Goal: Communication & Community: Answer question/provide support

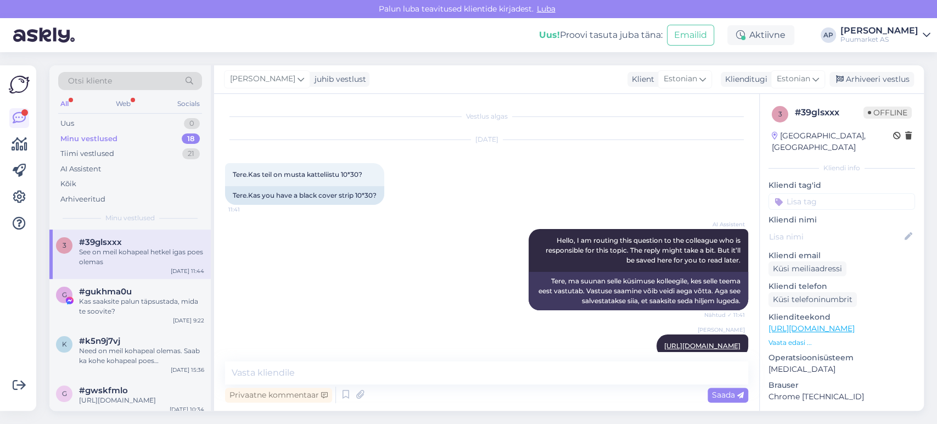
click at [140, 104] on div "All Web Socials" at bounding box center [130, 105] width 144 height 17
click at [135, 105] on div "All Web Socials" at bounding box center [130, 105] width 144 height 17
click at [128, 106] on div "Web" at bounding box center [123, 104] width 19 height 14
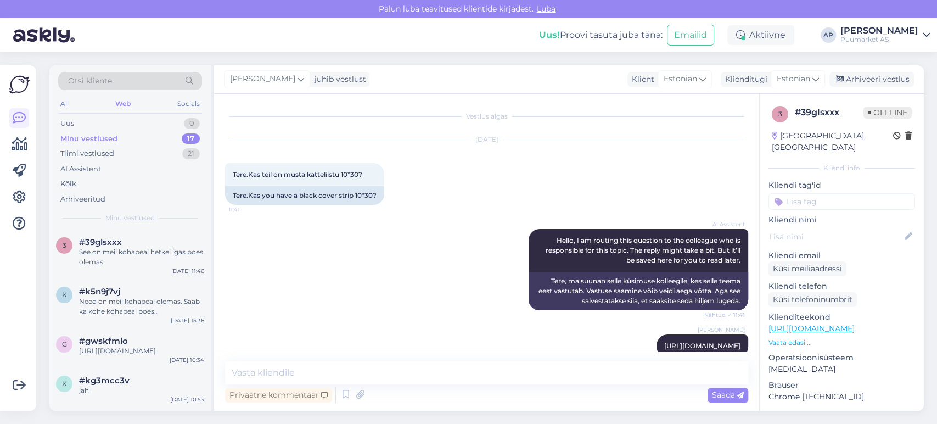
click at [75, 100] on div "All Web Socials" at bounding box center [130, 105] width 144 height 17
click at [70, 105] on div "All Web Socials" at bounding box center [130, 105] width 144 height 17
click at [69, 105] on div "All" at bounding box center [64, 104] width 13 height 14
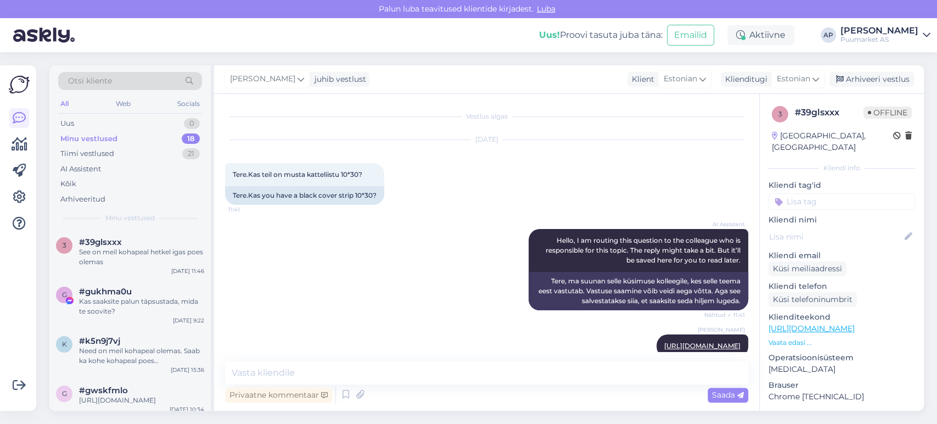
scroll to position [263, 0]
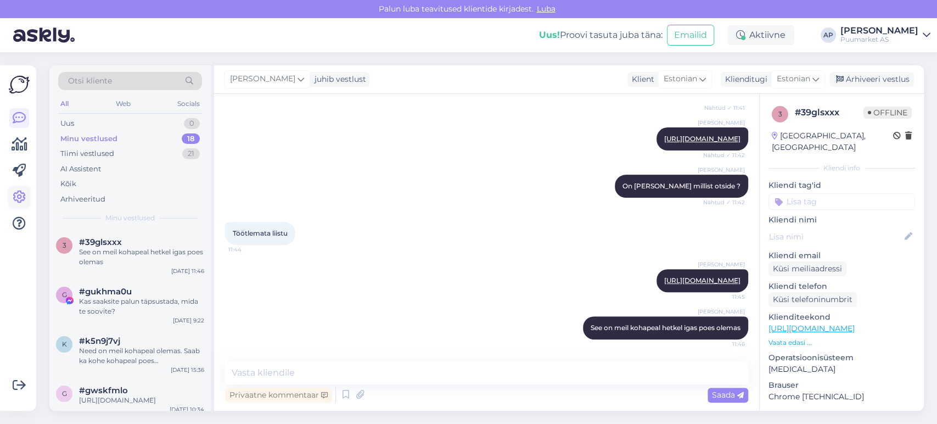
click at [22, 193] on icon at bounding box center [19, 196] width 13 height 13
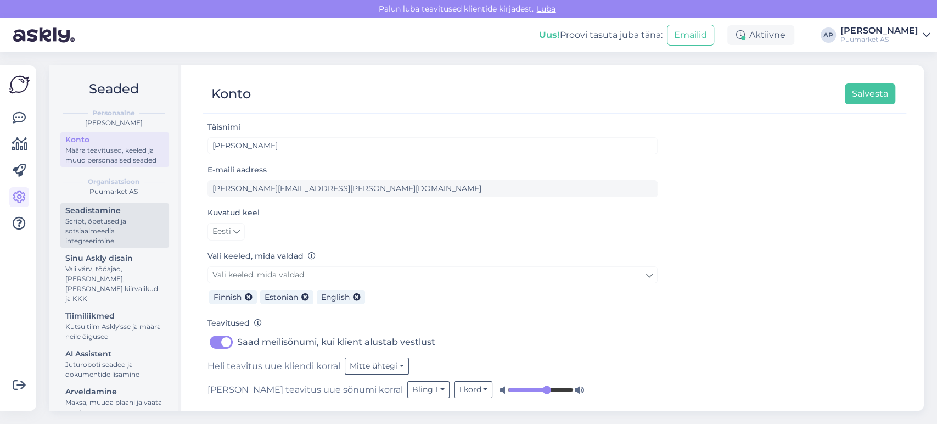
scroll to position [18, 0]
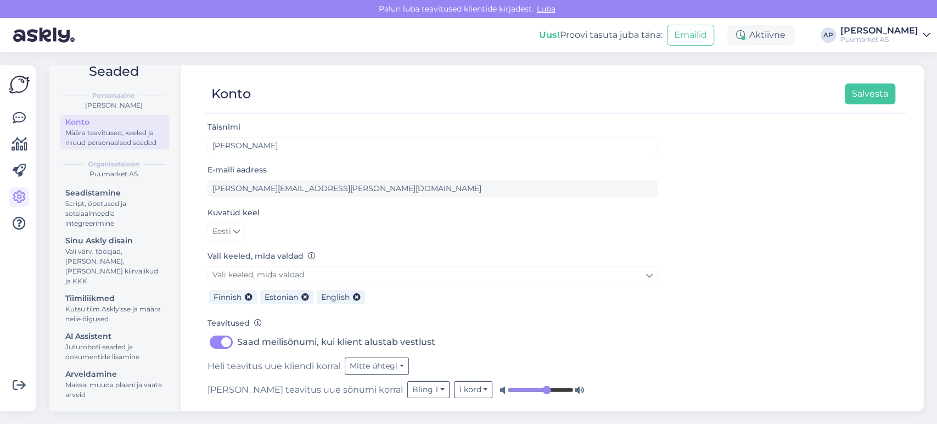
click at [102, 332] on div "AI Assistent" at bounding box center [114, 336] width 99 height 12
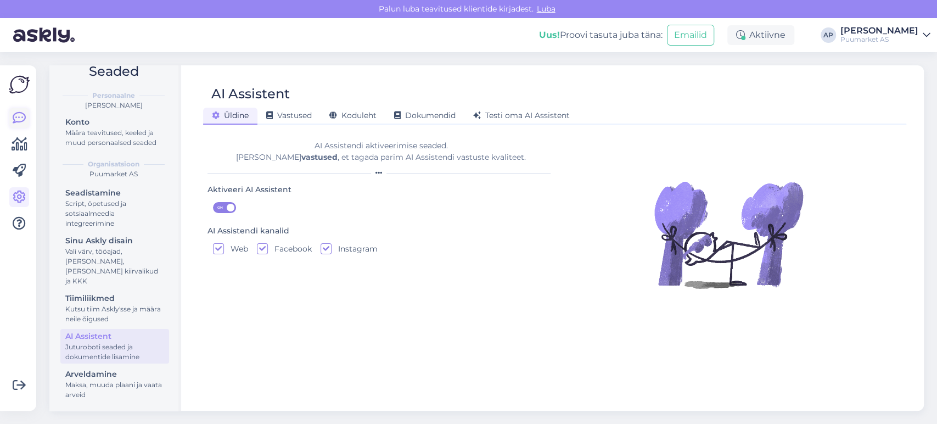
click at [22, 125] on link at bounding box center [19, 118] width 20 height 20
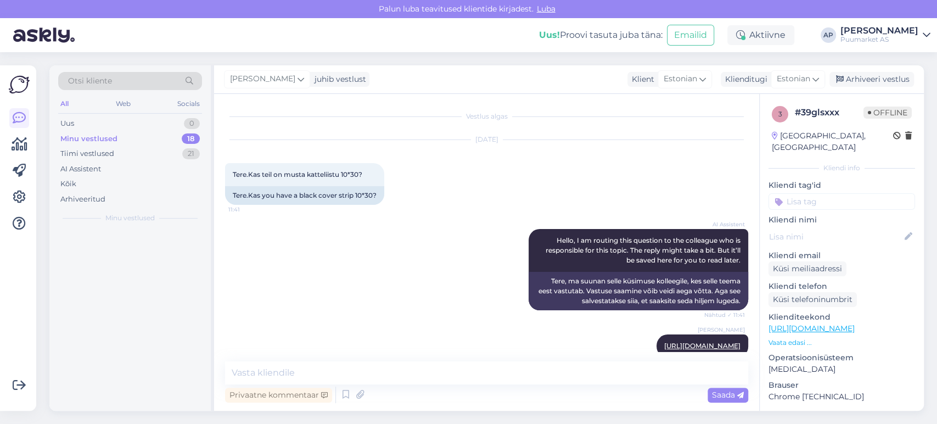
scroll to position [263, 0]
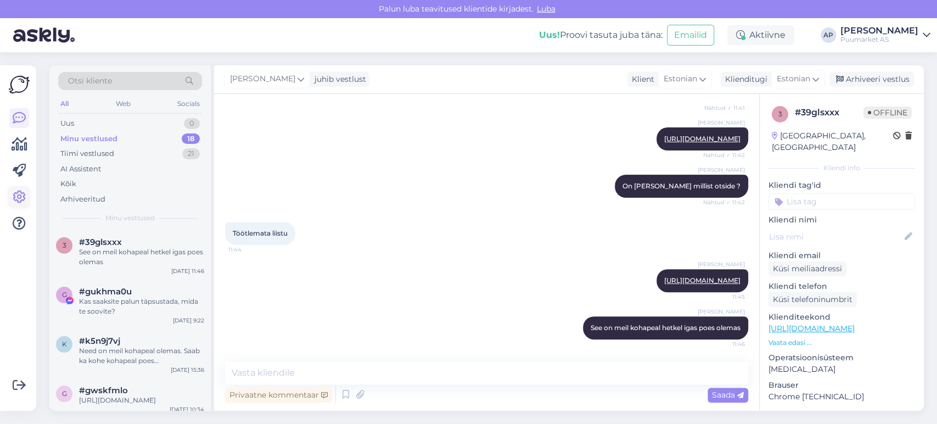
click at [16, 192] on icon at bounding box center [19, 196] width 13 height 13
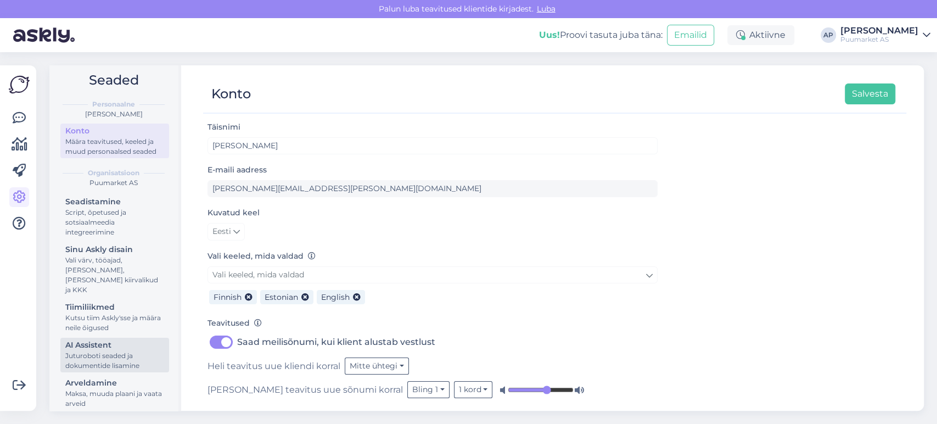
scroll to position [18, 0]
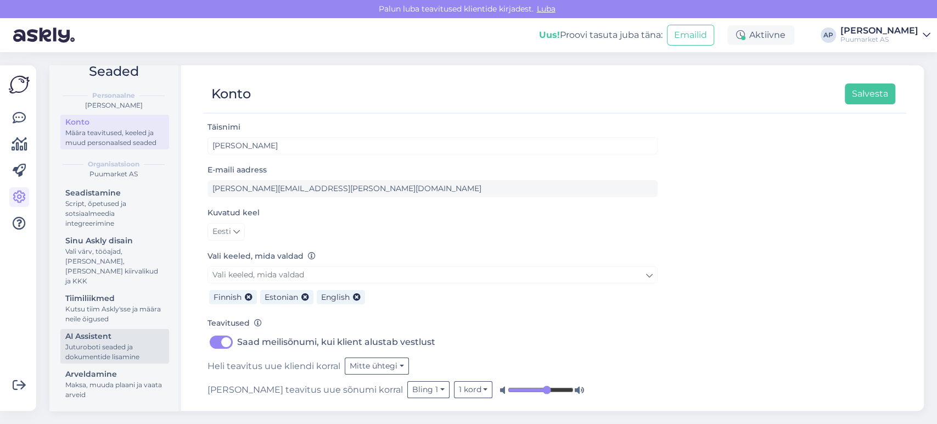
click at [117, 339] on div "AI Assistent" at bounding box center [114, 336] width 99 height 12
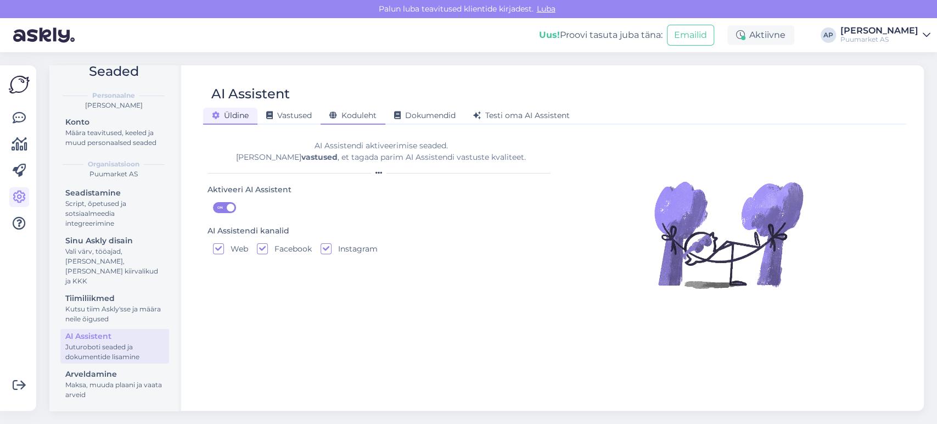
click at [350, 118] on span "Koduleht" at bounding box center [352, 115] width 47 height 10
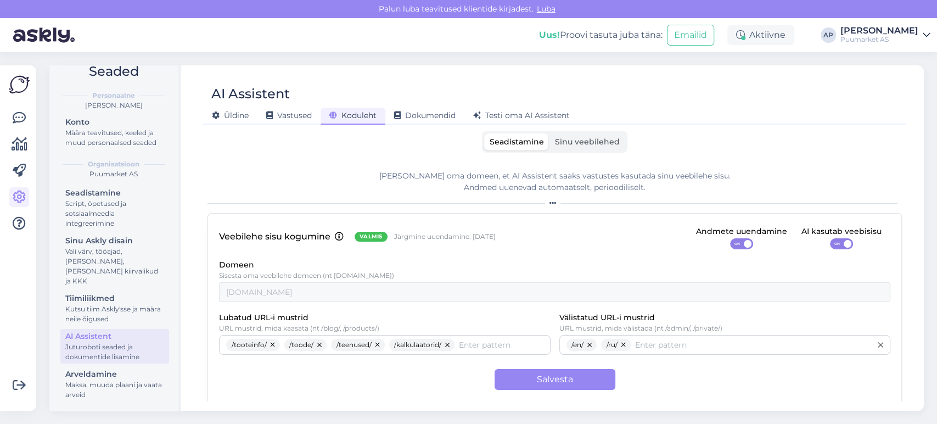
click at [562, 145] on span "Sinu veebilehed" at bounding box center [587, 142] width 65 height 10
click at [549, 133] on input "Sinu veebilehed" at bounding box center [549, 133] width 0 height 0
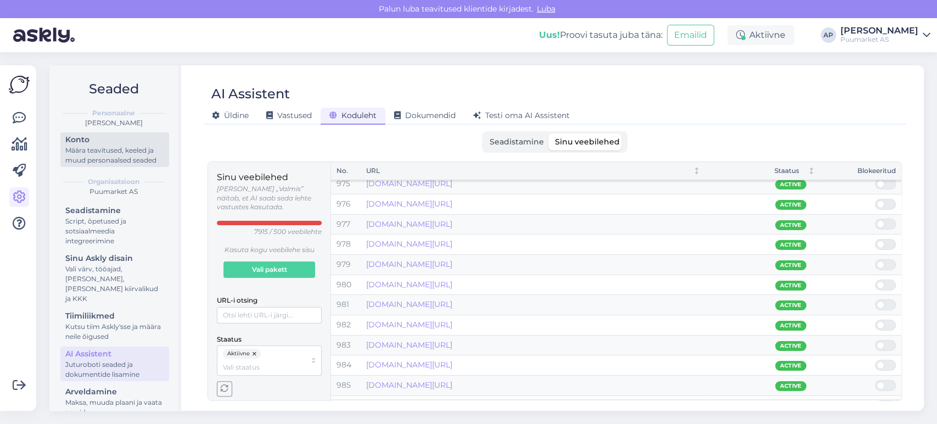
click at [106, 138] on div "Konto" at bounding box center [114, 140] width 99 height 12
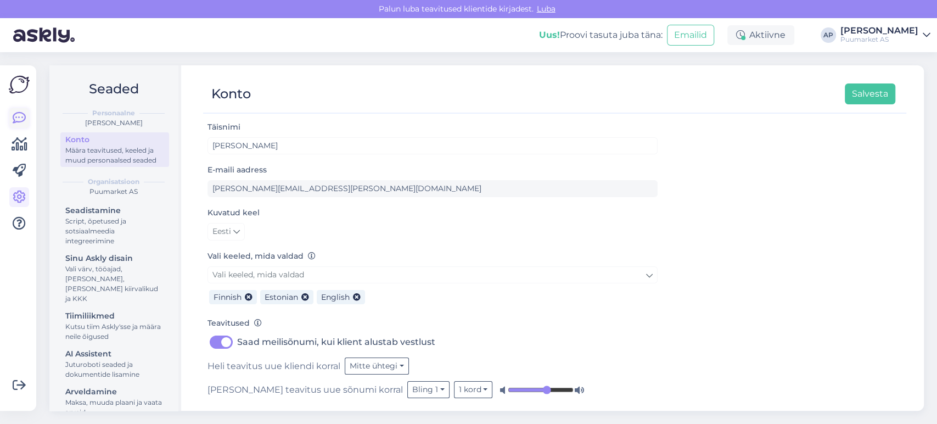
click at [18, 111] on icon at bounding box center [19, 117] width 13 height 13
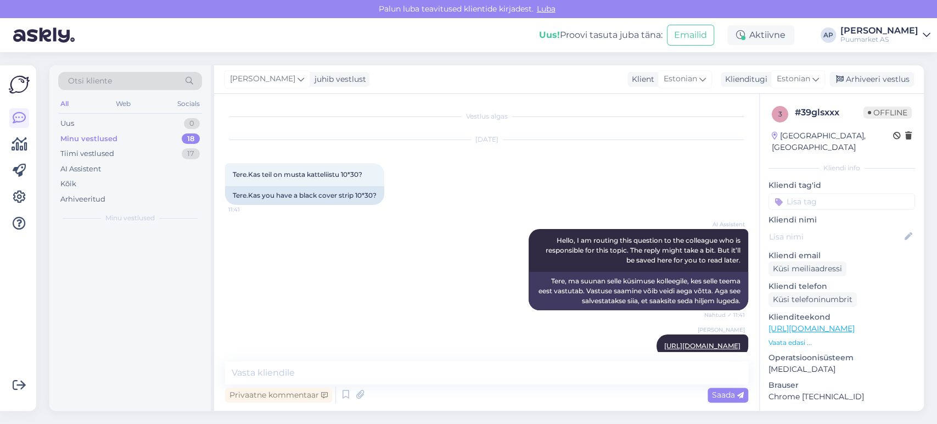
scroll to position [263, 0]
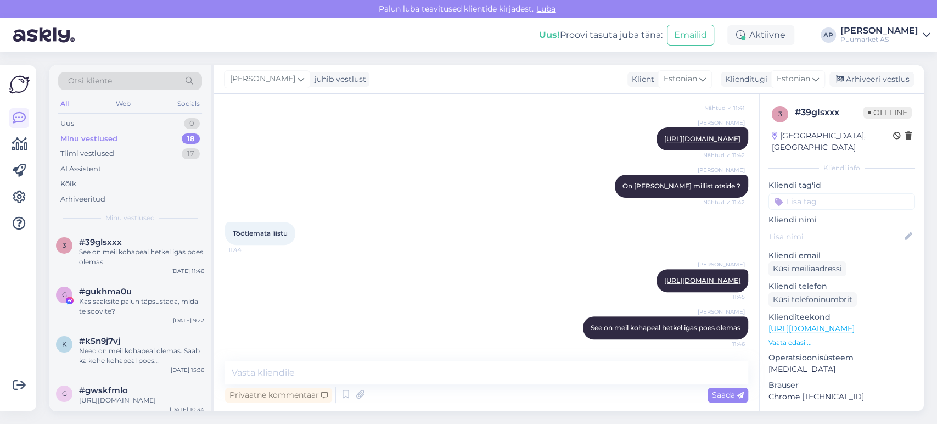
click at [118, 142] on div "Minu vestlused 18" at bounding box center [130, 138] width 144 height 15
click at [121, 249] on div "See on meil kohapeal hetkel igas poes olemas" at bounding box center [141, 257] width 125 height 20
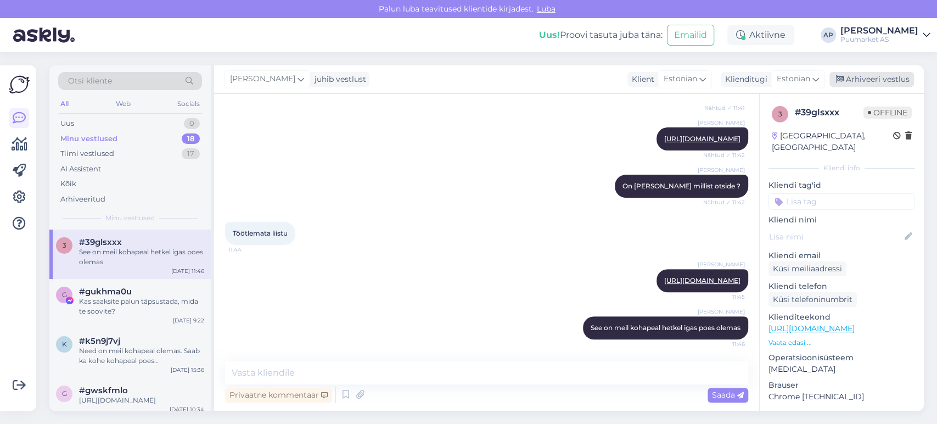
click at [851, 78] on div "Arhiveeri vestlus" at bounding box center [871, 79] width 85 height 15
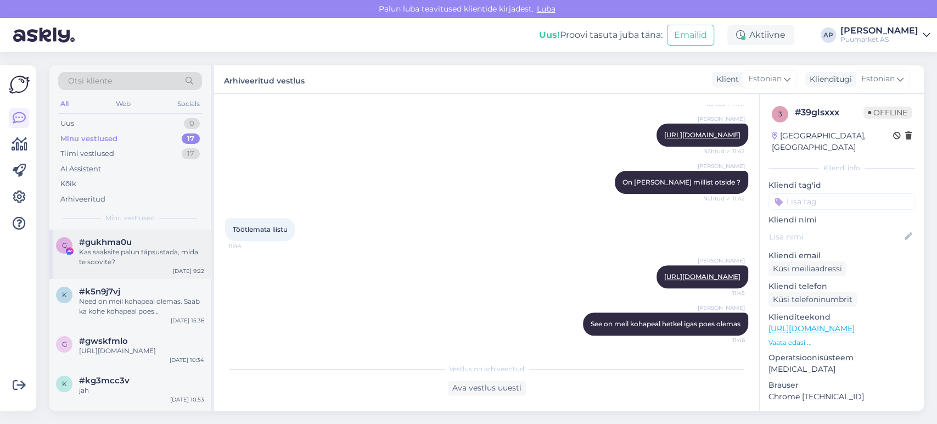
click at [100, 259] on div "Kas saaksite palun täpsustada, mida te soovite?" at bounding box center [141, 257] width 125 height 20
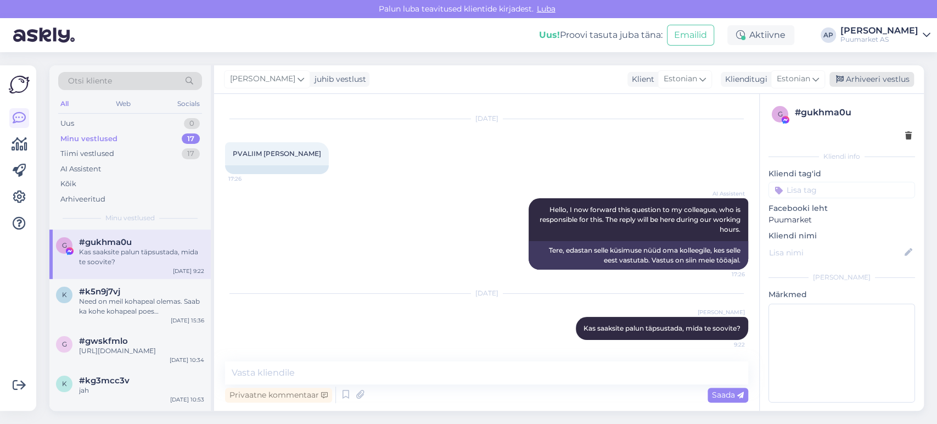
click at [873, 76] on div "Arhiveeri vestlus" at bounding box center [871, 79] width 85 height 15
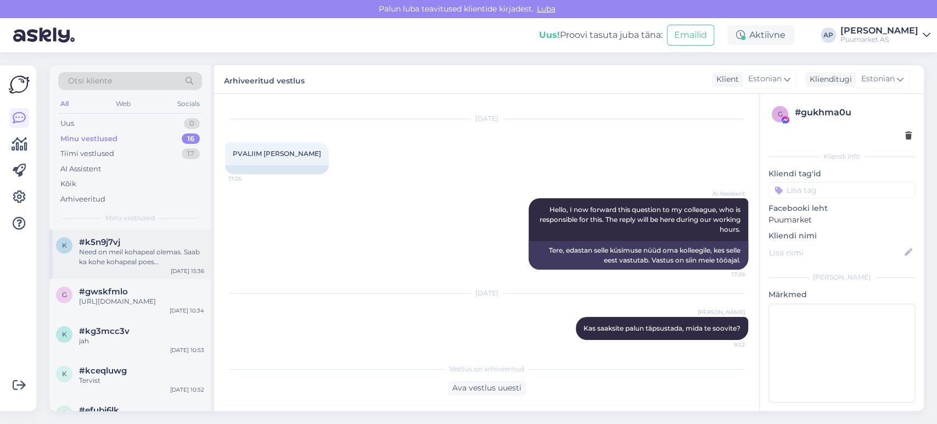
click at [147, 254] on div "Need on meil kohapeal olemas. Saab ka kohe kohapeal poes [PERSON_NAME] osta." at bounding box center [141, 257] width 125 height 20
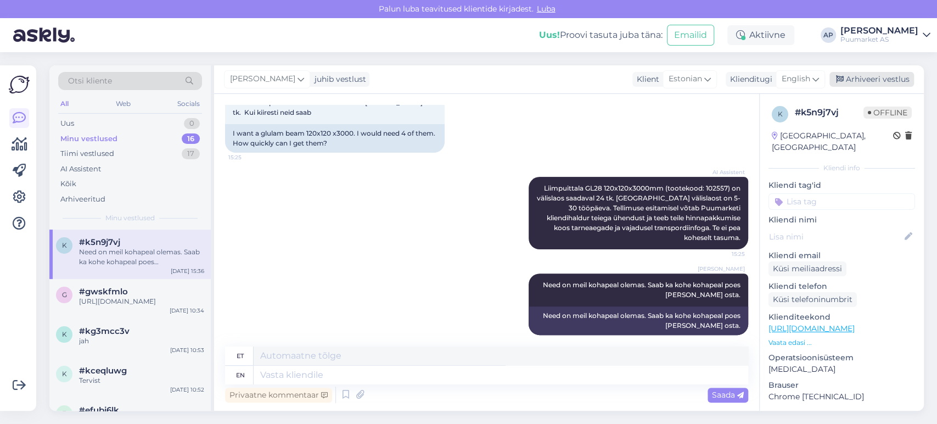
click at [850, 85] on div "Arhiveeri vestlus" at bounding box center [871, 79] width 85 height 15
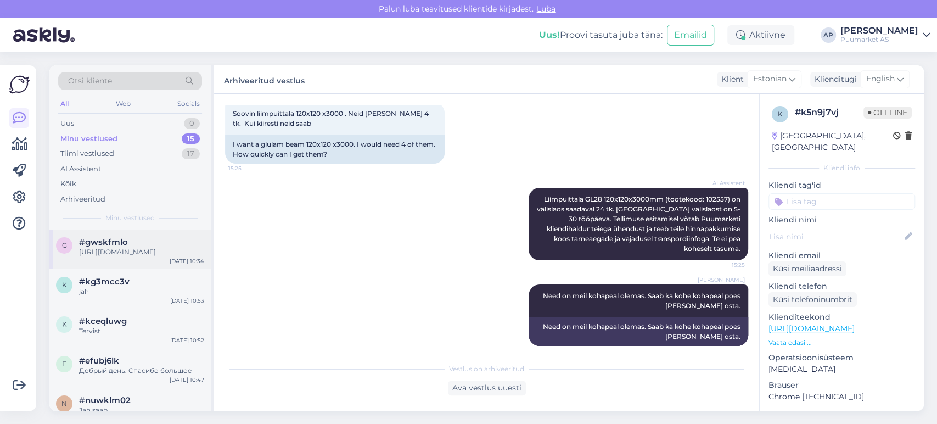
click at [124, 248] on div "[URL][DOMAIN_NAME]" at bounding box center [141, 252] width 125 height 10
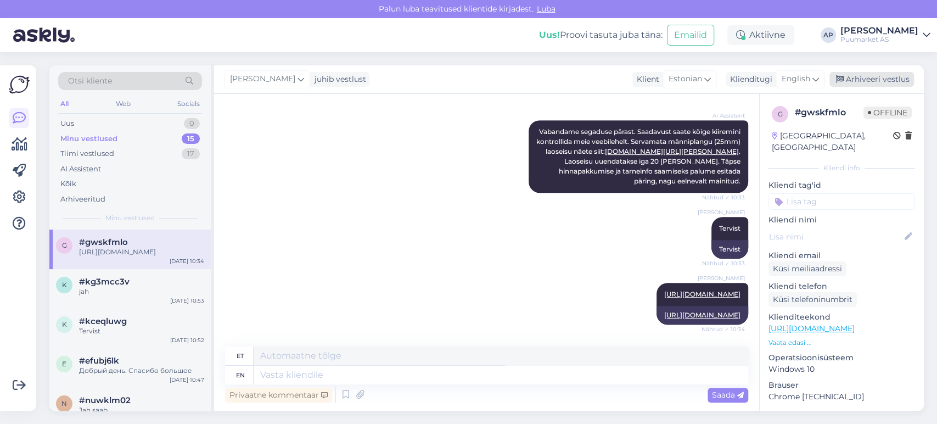
click at [875, 83] on div "Arhiveeri vestlus" at bounding box center [871, 79] width 85 height 15
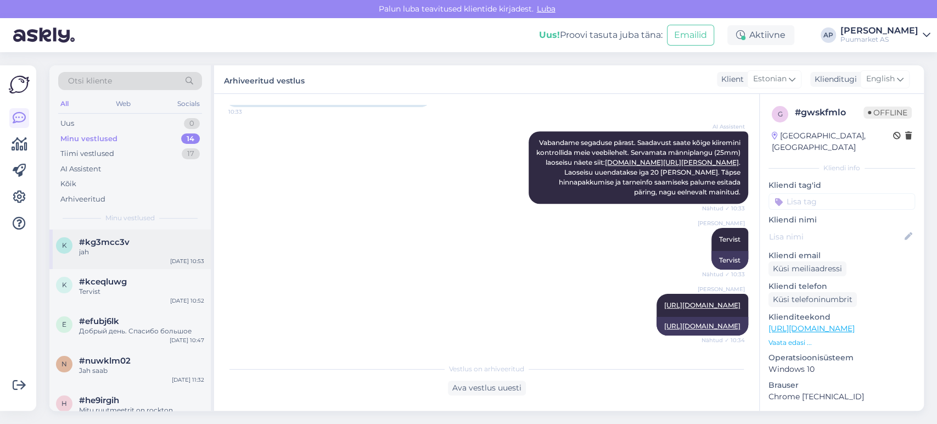
click at [105, 257] on div "k #kg3mcc3v jah [DATE] 10:53" at bounding box center [129, 249] width 161 height 40
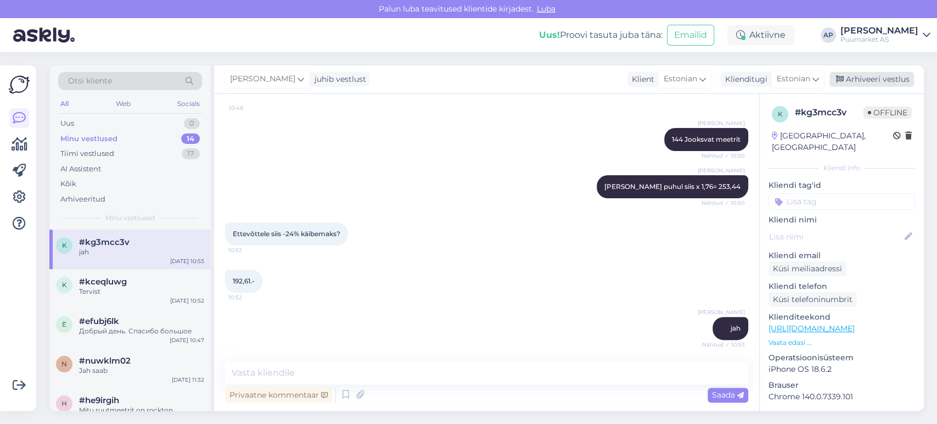
click at [856, 82] on div "Arhiveeri vestlus" at bounding box center [871, 79] width 85 height 15
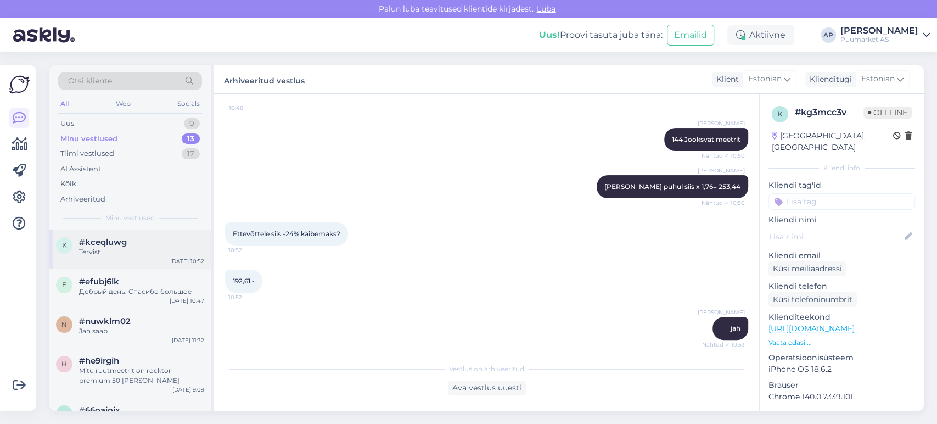
click at [132, 247] on div "Tervist" at bounding box center [141, 252] width 125 height 10
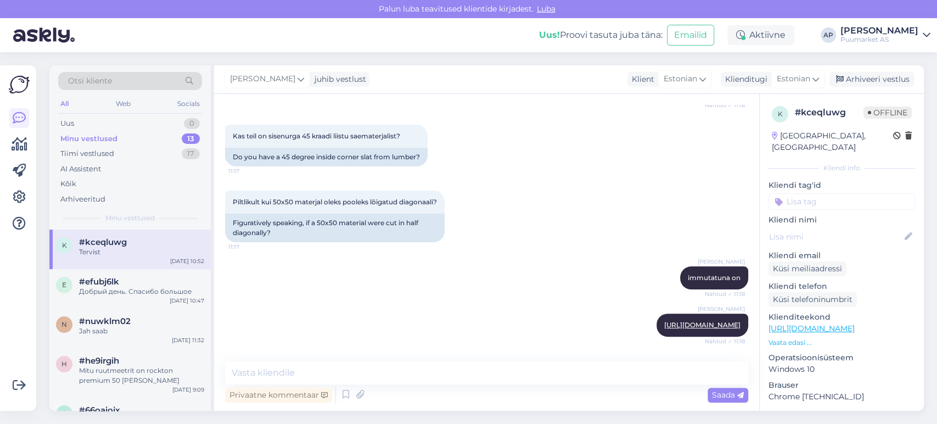
scroll to position [890, 0]
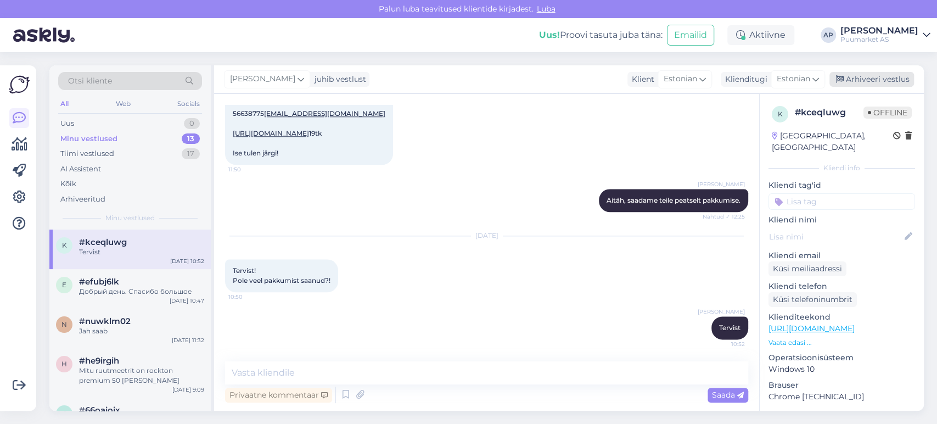
click at [853, 79] on div "Arhiveeri vestlus" at bounding box center [871, 79] width 85 height 15
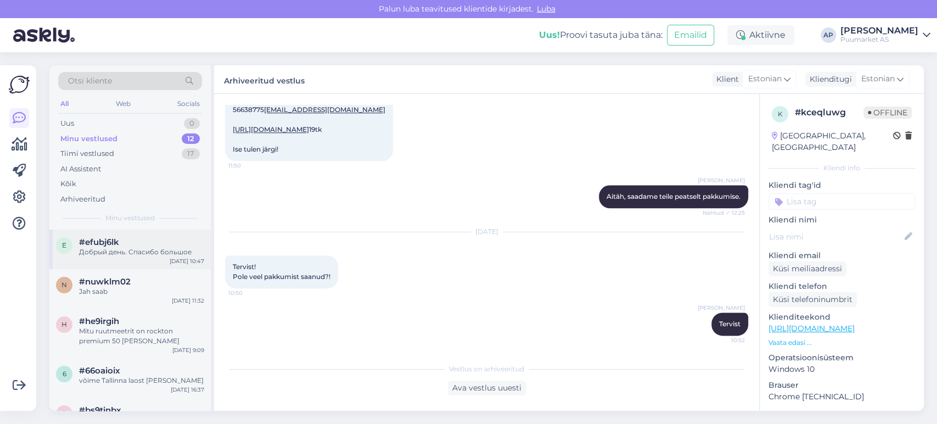
click at [108, 251] on div "Добрый день. Спасибо большое" at bounding box center [141, 252] width 125 height 10
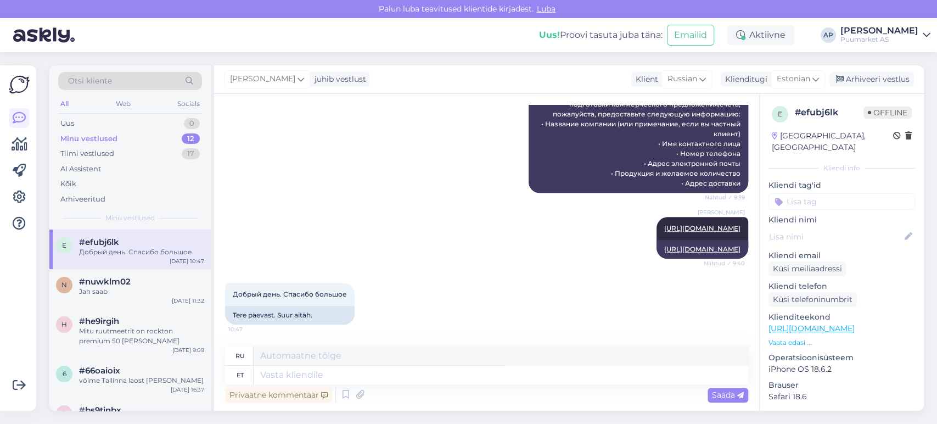
scroll to position [671, 0]
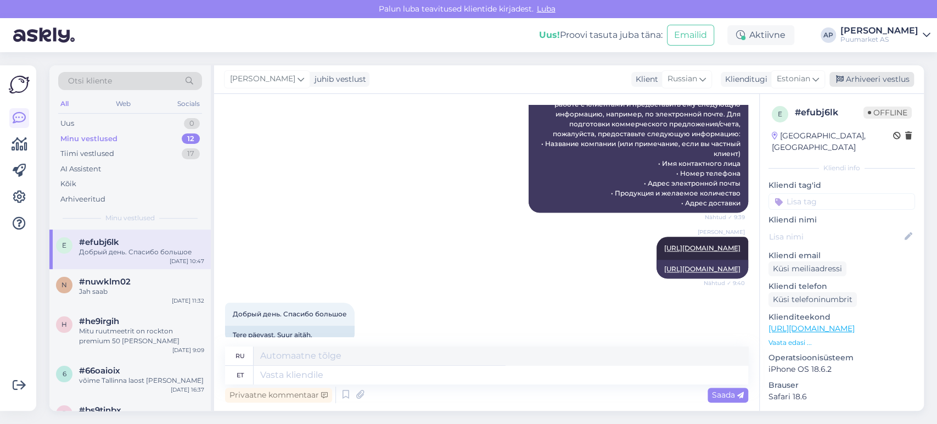
click at [847, 82] on div "Arhiveeri vestlus" at bounding box center [871, 79] width 85 height 15
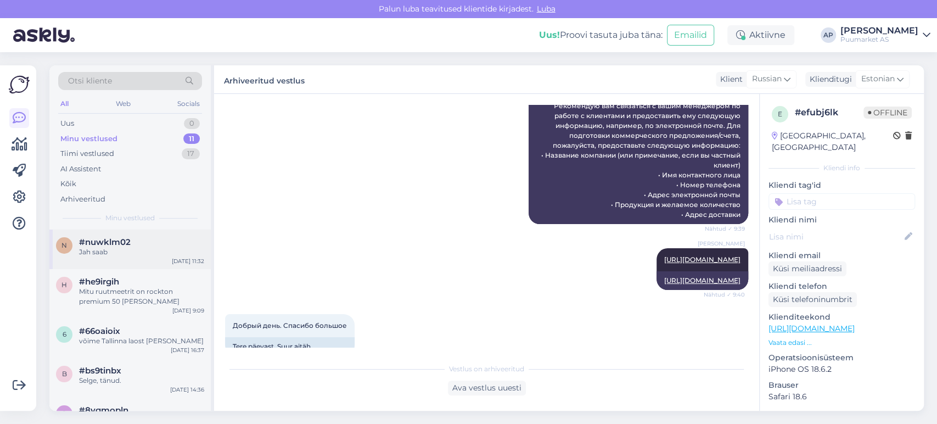
click at [115, 249] on div "Jah saab" at bounding box center [141, 252] width 125 height 10
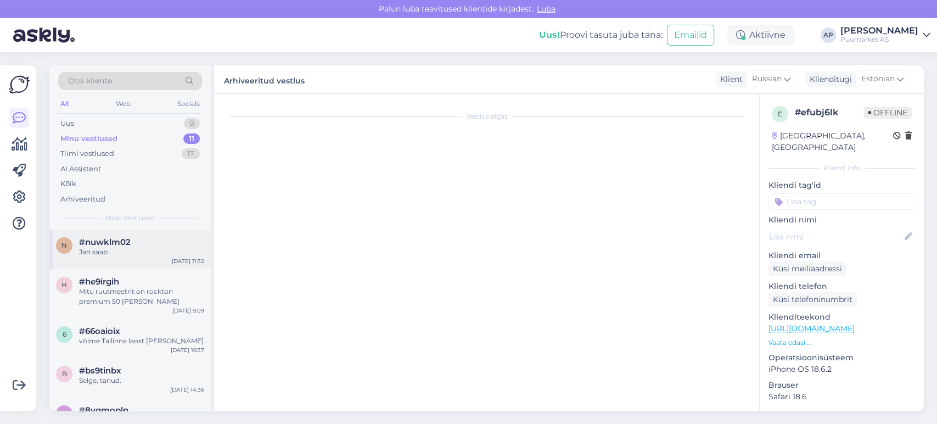
scroll to position [284, 0]
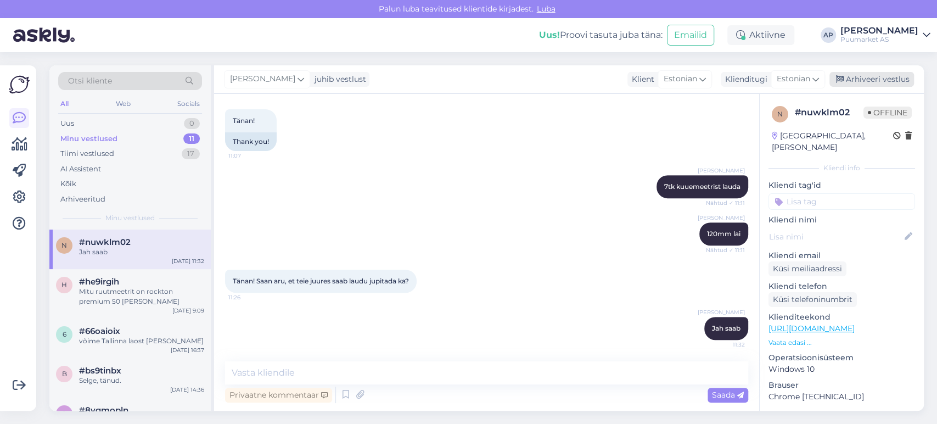
click at [858, 74] on div "Arhiveeri vestlus" at bounding box center [871, 79] width 85 height 15
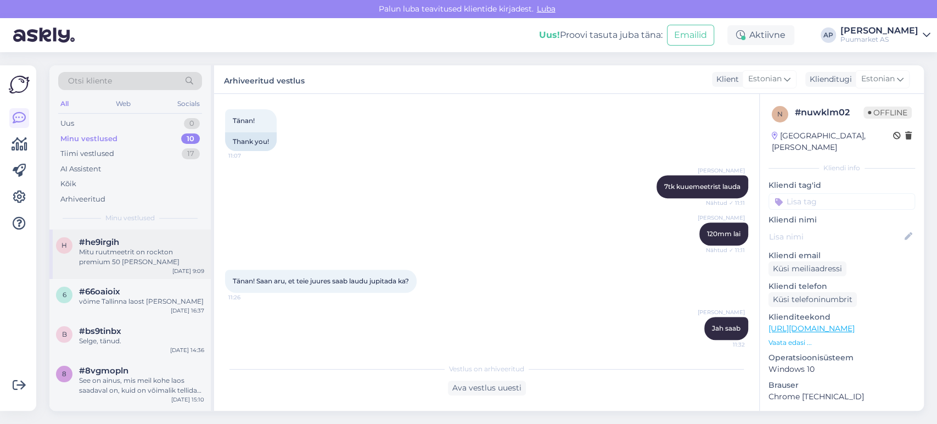
click at [139, 257] on div "Mitu ruutmeetrit on rockton premium 50 [PERSON_NAME]" at bounding box center [141, 257] width 125 height 20
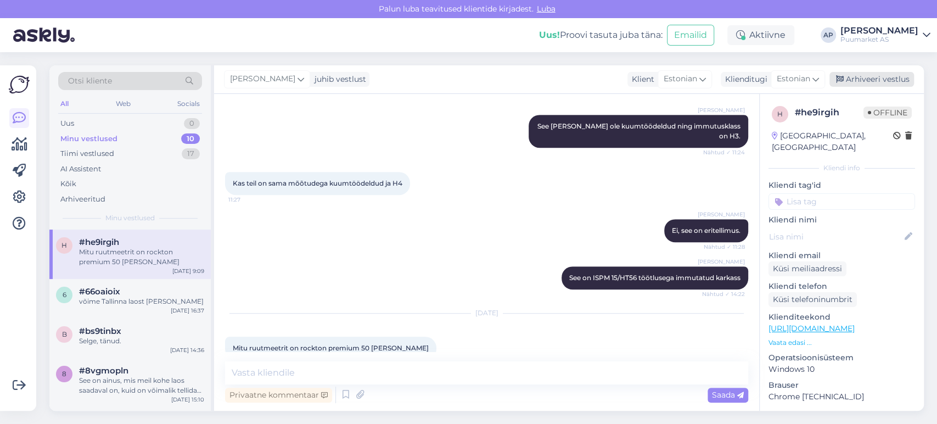
click at [865, 85] on div "Arhiveeri vestlus" at bounding box center [871, 79] width 85 height 15
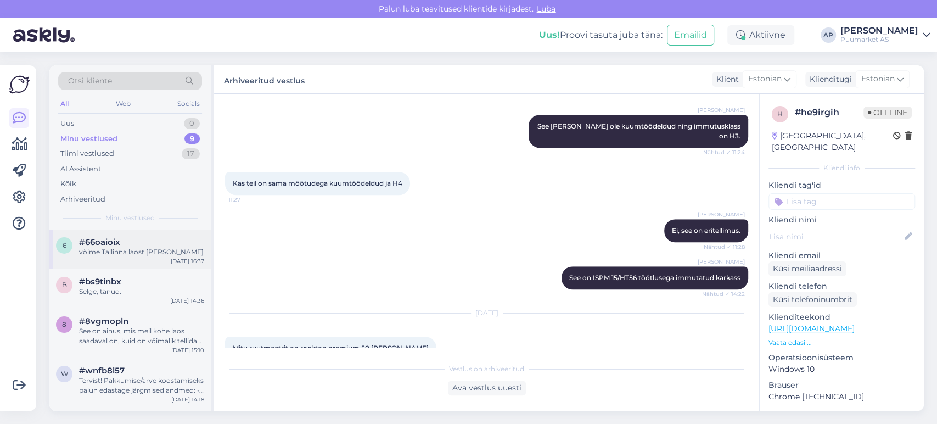
drag, startPoint x: 101, startPoint y: 258, endPoint x: 79, endPoint y: 259, distance: 22.0
click at [60, 270] on div "b #bs9tinbx Selge, tänud. [DATE] 14:36" at bounding box center [129, 289] width 161 height 40
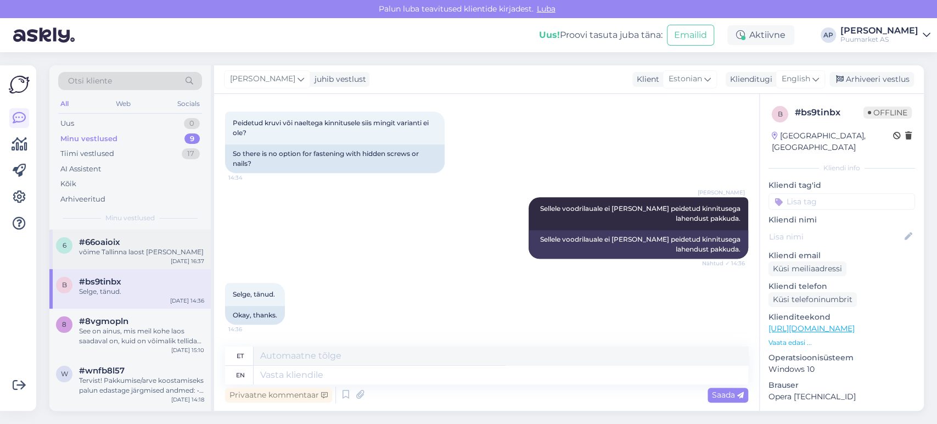
click at [125, 244] on div "#66oaioix" at bounding box center [141, 242] width 125 height 10
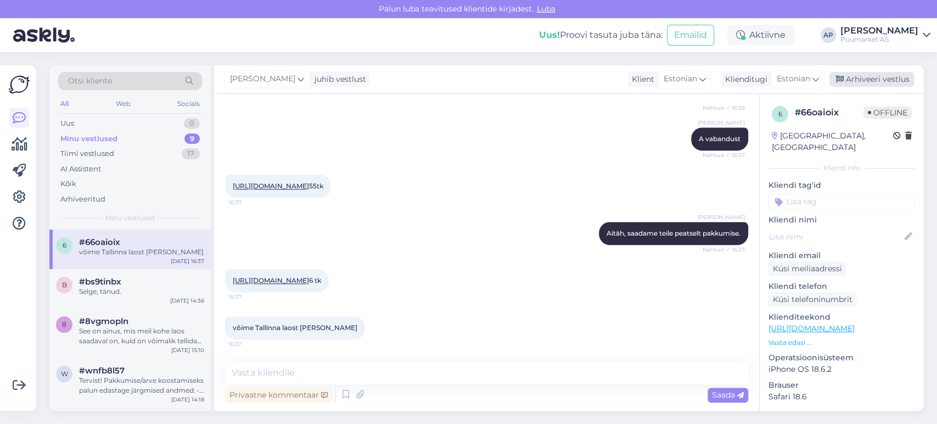
click at [862, 82] on div "Arhiveeri vestlus" at bounding box center [871, 79] width 85 height 15
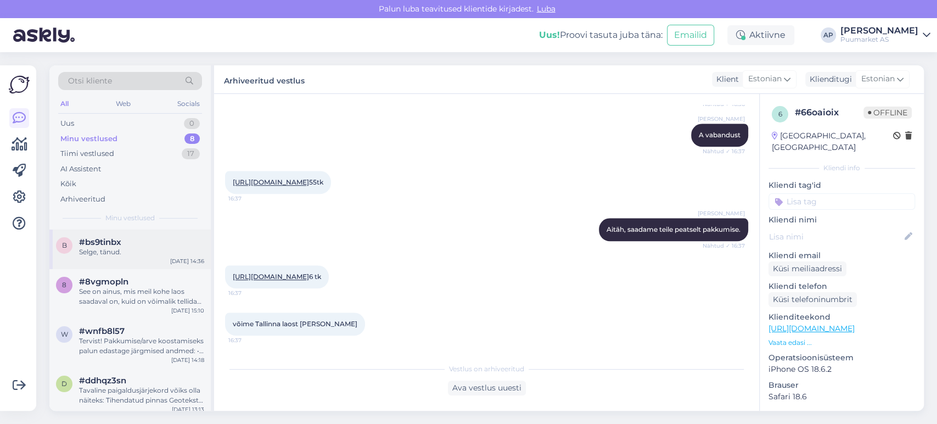
click at [186, 257] on div "[DATE] 14:36" at bounding box center [187, 261] width 34 height 8
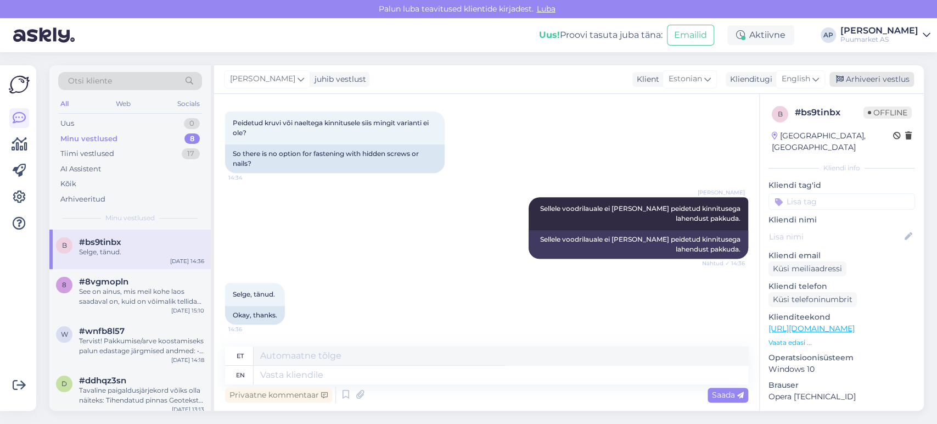
click at [862, 77] on div "Arhiveeri vestlus" at bounding box center [871, 79] width 85 height 15
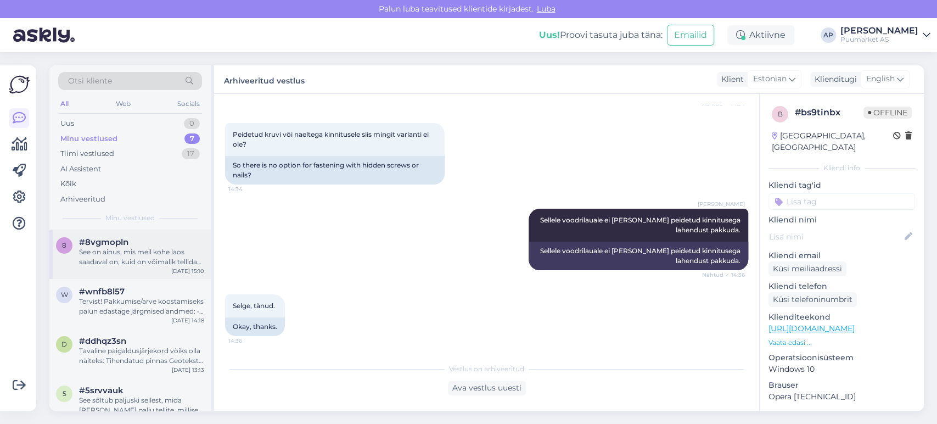
click at [142, 258] on div "See on ainus, mis meil kohe laos saadaval on, kuid on võimalik tellida ka lühem…" at bounding box center [141, 257] width 125 height 20
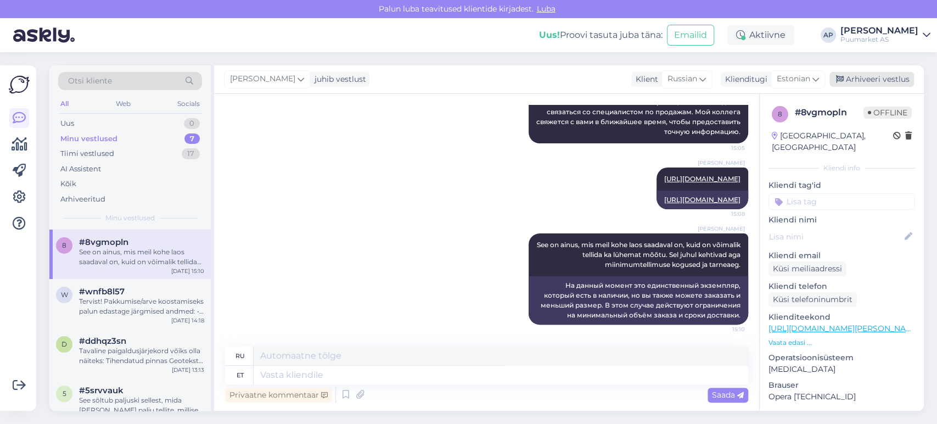
click at [873, 81] on div "Arhiveeri vestlus" at bounding box center [871, 79] width 85 height 15
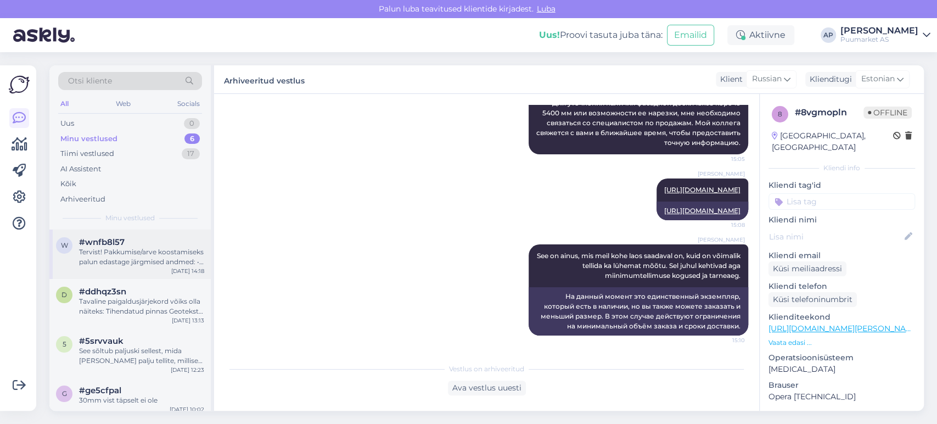
click at [149, 252] on div "Tervist! Pakkumise/arve koostamiseks palun edastage järgmised andmed: • Ettevõt…" at bounding box center [141, 257] width 125 height 20
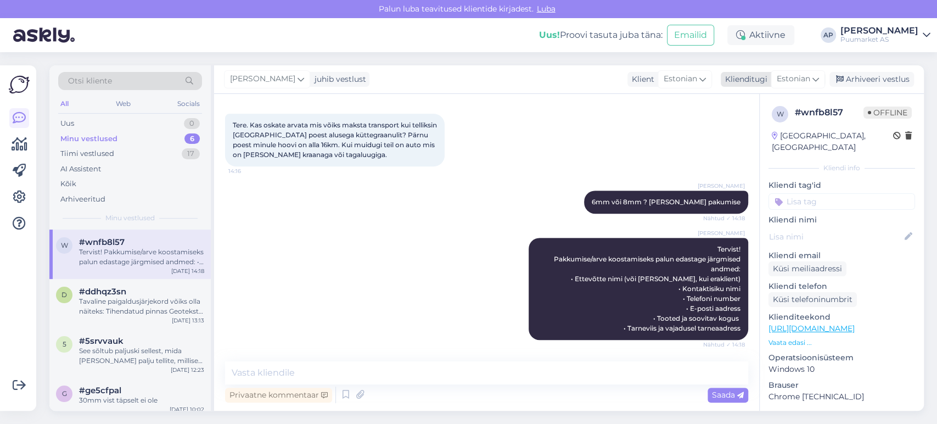
click at [834, 80] on div "Arhiveeri vestlus" at bounding box center [871, 79] width 85 height 15
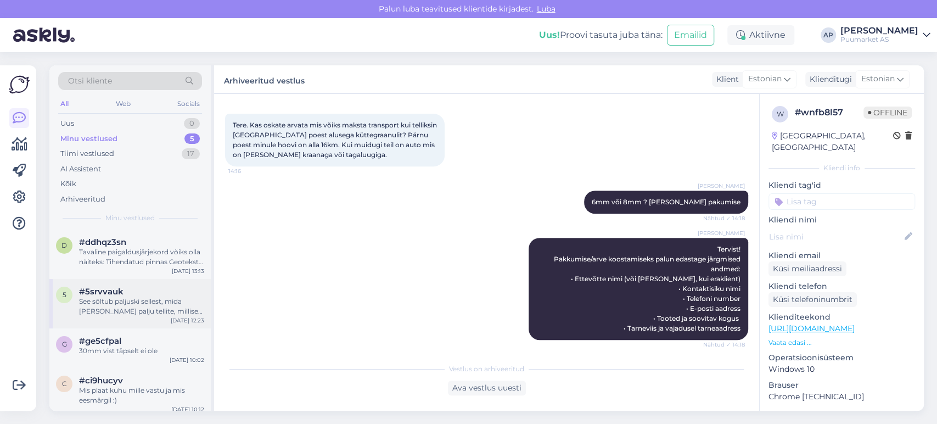
click at [71, 282] on div "5 #5srvvauk See sõltub paljuski sellest, mida [PERSON_NAME] palju tellite, mill…" at bounding box center [129, 303] width 161 height 49
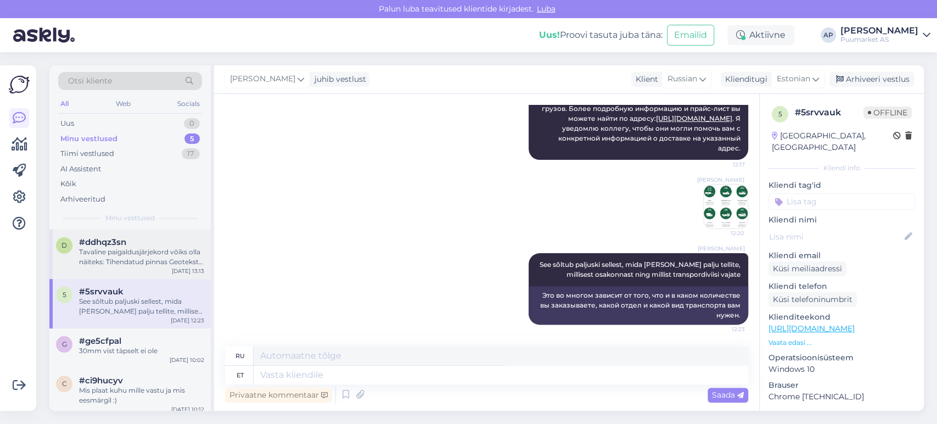
click at [109, 254] on div "Tavaline paigaldusjärjekord võiks olla näiteks: Tihendatud pinnas Geotekstiil […" at bounding box center [141, 257] width 125 height 20
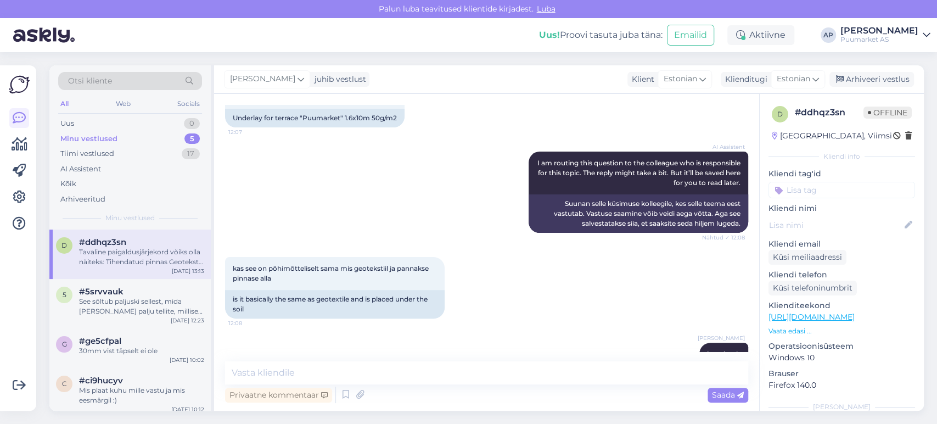
scroll to position [409, 0]
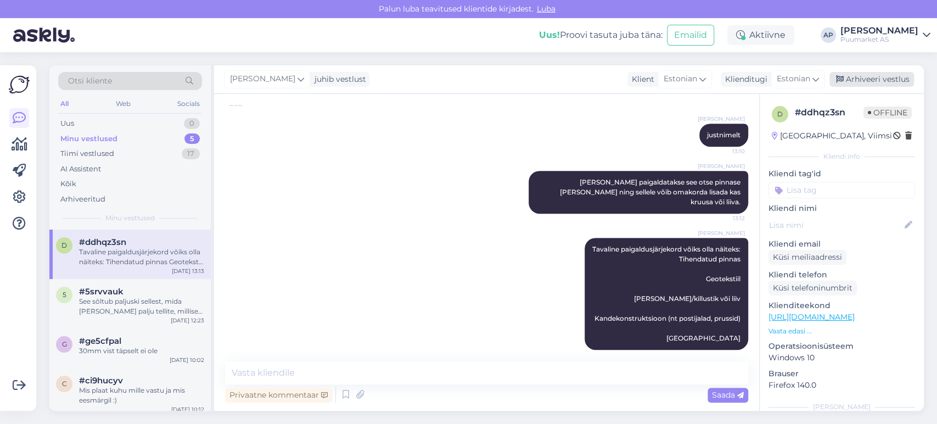
click at [874, 83] on div "Arhiveeri vestlus" at bounding box center [871, 79] width 85 height 15
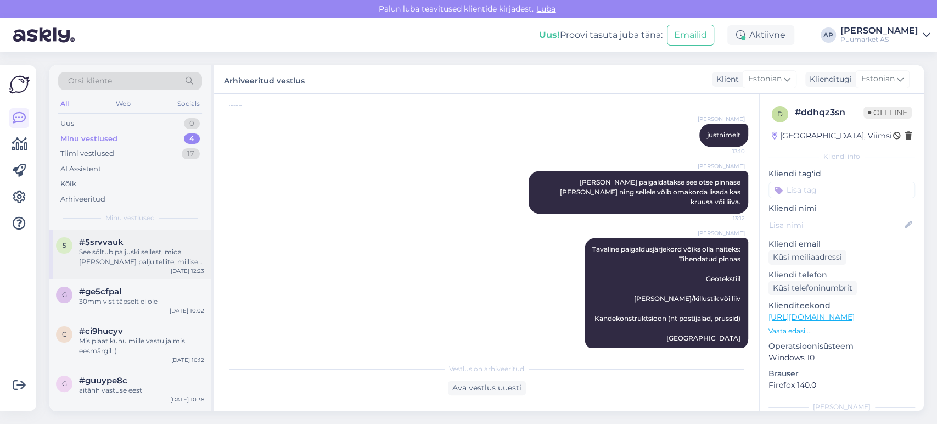
click at [115, 257] on div "See sõltub paljuski sellest, mida [PERSON_NAME] palju tellite, millisest osakon…" at bounding box center [141, 257] width 125 height 20
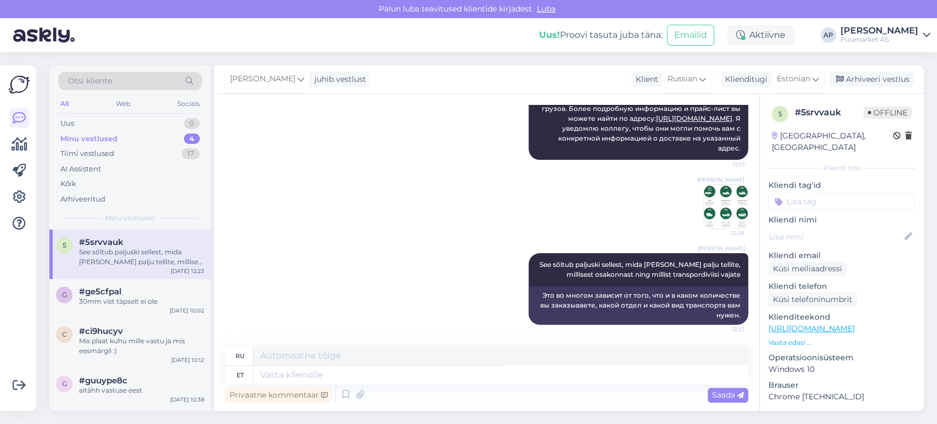
click at [839, 92] on div "[PERSON_NAME] juhib vestlust Klient [DEMOGRAPHIC_DATA] Klienditugi [DEMOGRAPHIC…" at bounding box center [569, 79] width 710 height 29
click at [847, 86] on div "Arhiveeri vestlus" at bounding box center [871, 79] width 85 height 15
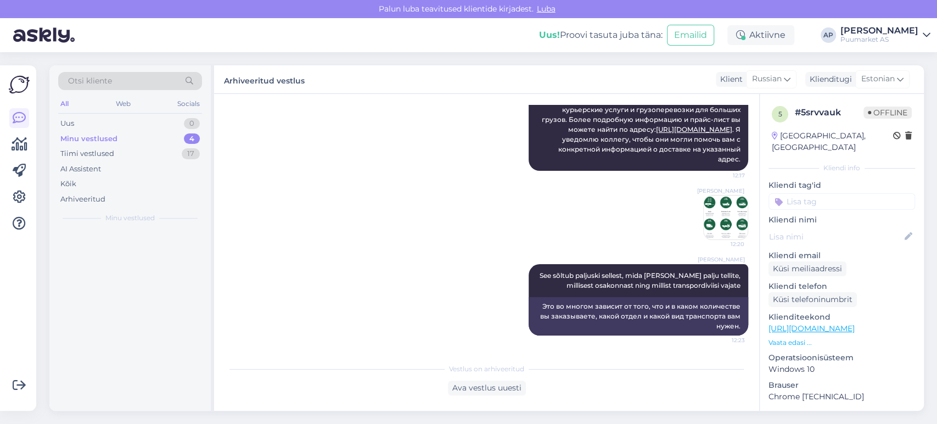
scroll to position [179, 0]
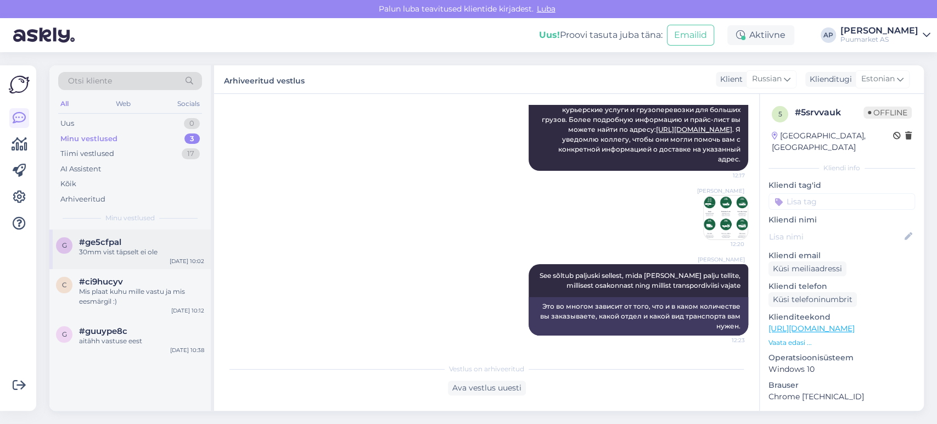
click at [95, 256] on div "30mm vist täpselt ei ole" at bounding box center [141, 252] width 125 height 10
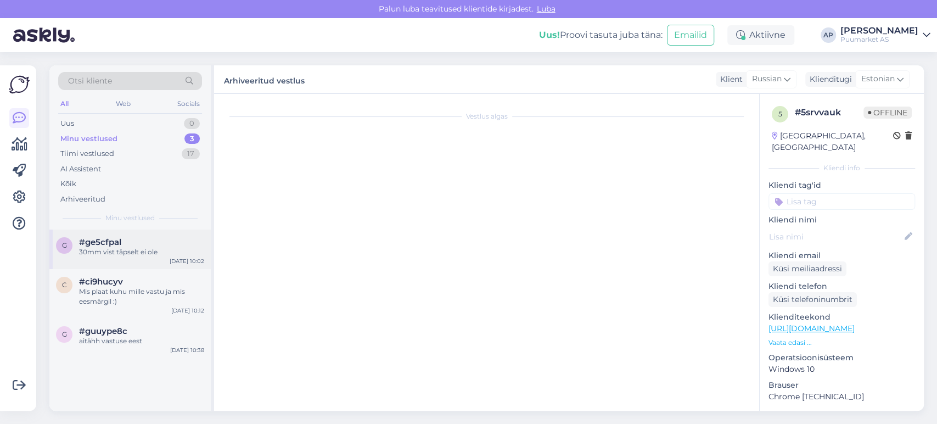
scroll to position [340, 0]
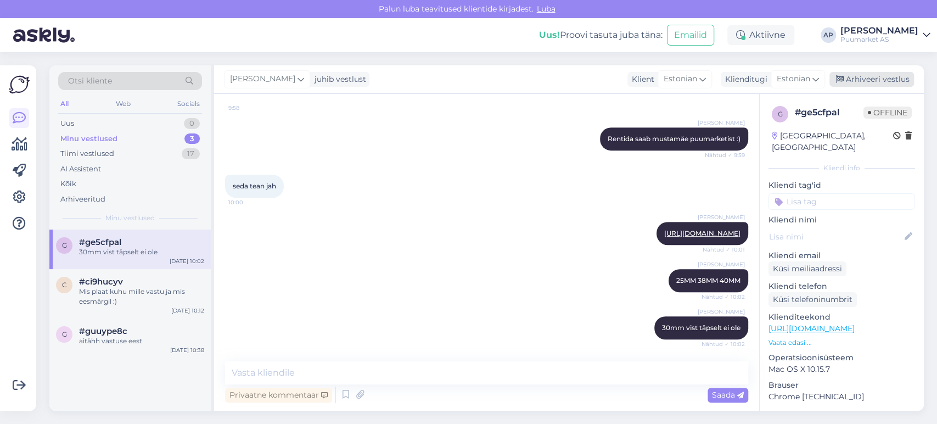
click at [899, 75] on div "Arhiveeri vestlus" at bounding box center [871, 79] width 85 height 15
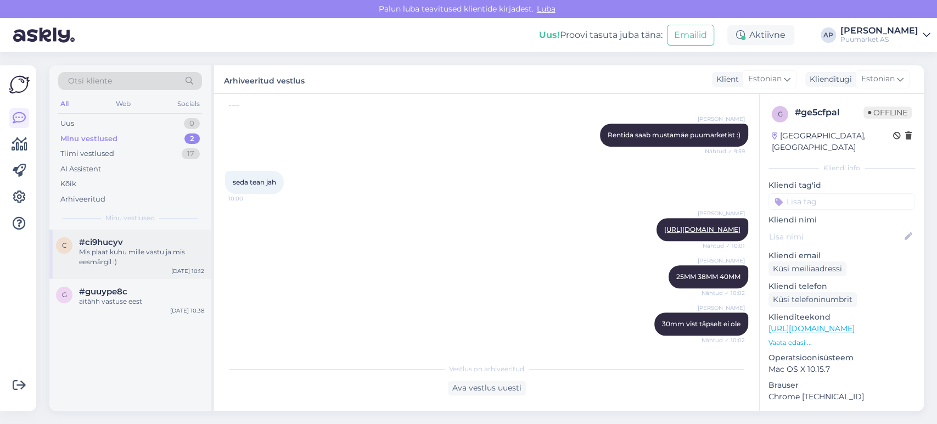
click at [167, 249] on div "Mis plaat kuhu mille vastu ja mis eesmärgil :)" at bounding box center [141, 257] width 125 height 20
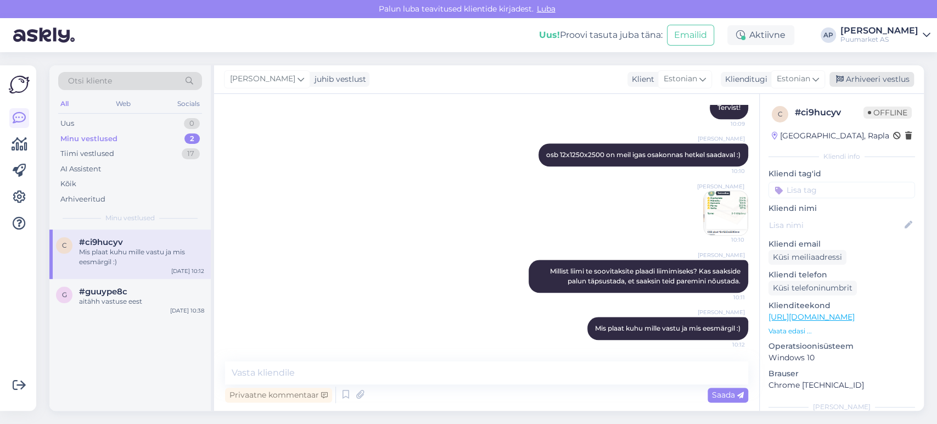
click at [871, 84] on div "Arhiveeri vestlus" at bounding box center [871, 79] width 85 height 15
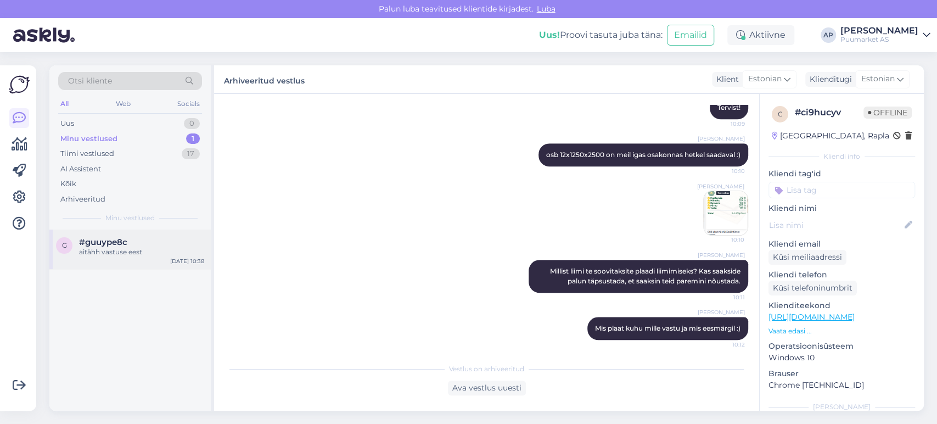
click at [167, 254] on div "aitähh vastuse eest" at bounding box center [141, 252] width 125 height 10
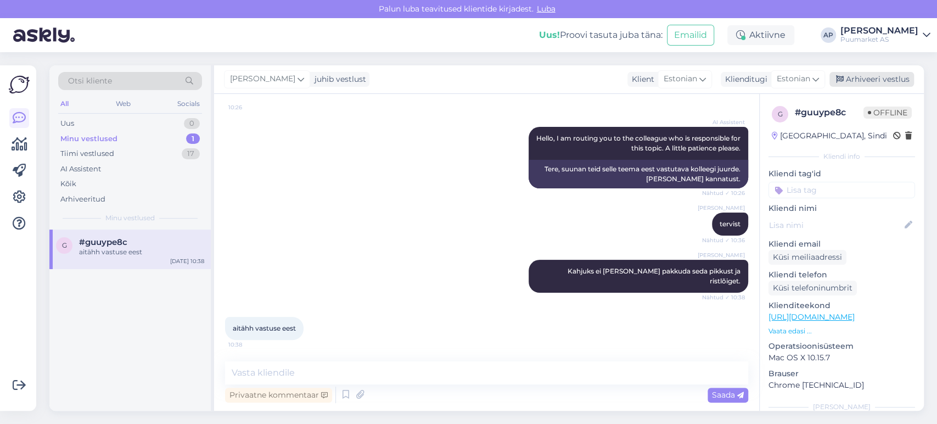
click at [868, 76] on div "Arhiveeri vestlus" at bounding box center [871, 79] width 85 height 15
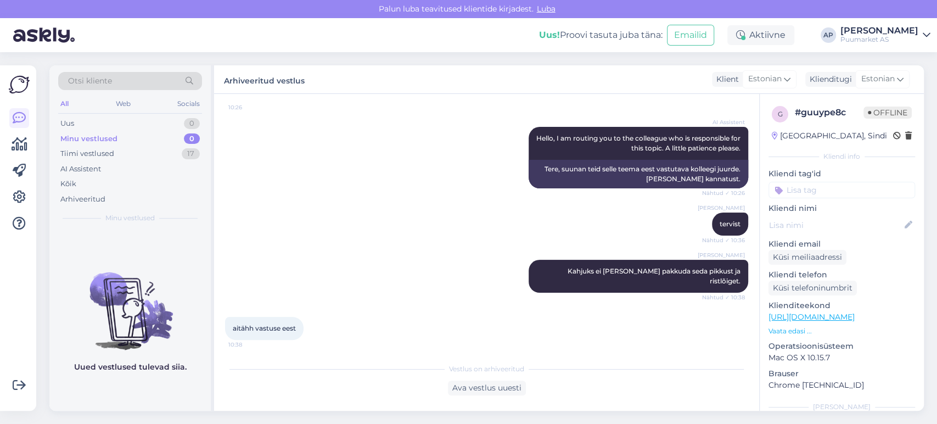
click at [425, 193] on div "AI Assistent Hello, I am routing you to the colleague who is responsible for th…" at bounding box center [486, 158] width 523 height 86
click at [119, 127] on div "Uus 0" at bounding box center [130, 123] width 144 height 15
click at [109, 157] on div "Tiimi vestlused" at bounding box center [87, 153] width 54 height 11
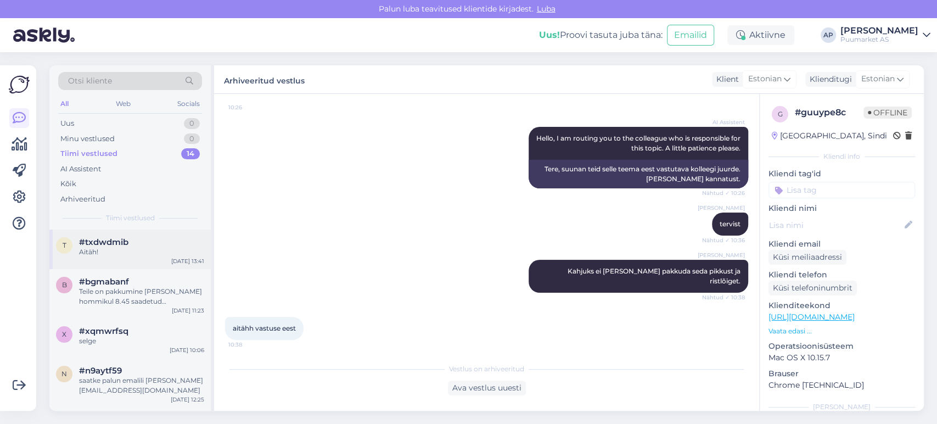
click at [108, 244] on span "#txdwdmib" at bounding box center [103, 242] width 49 height 10
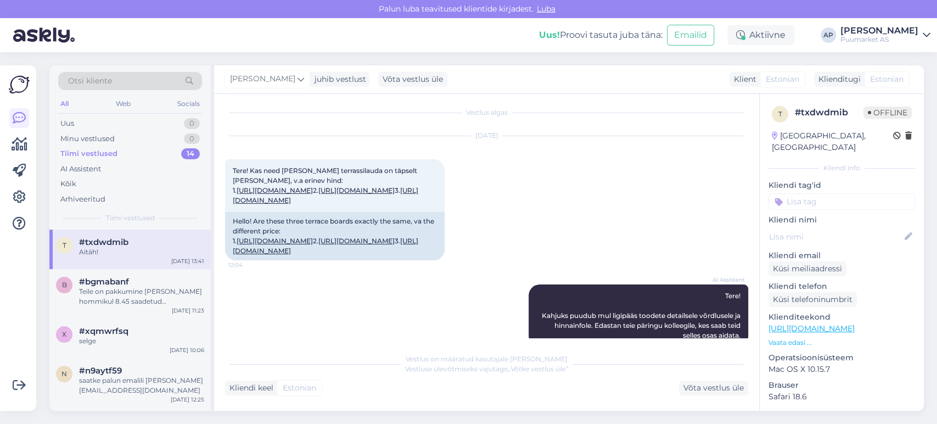
scroll to position [0, 0]
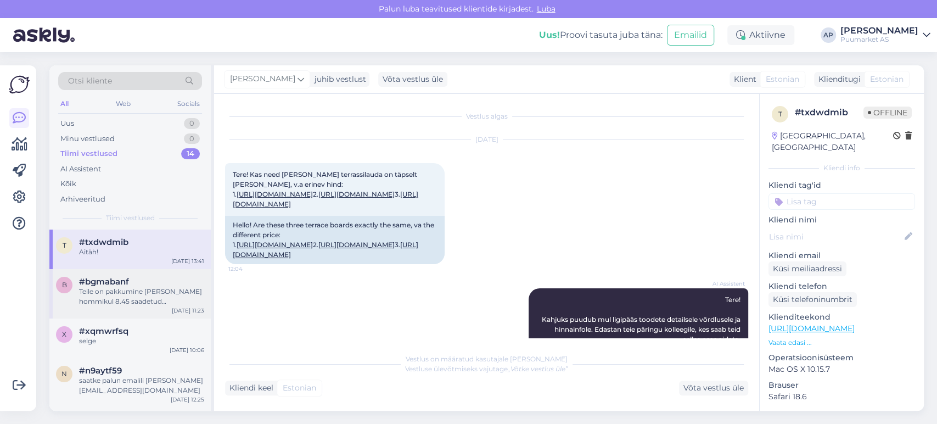
click at [129, 292] on div "Teile on pakkumine [PERSON_NAME] hommikul 8.45 saadetud meiliaadressile [PERSON…" at bounding box center [141, 296] width 125 height 20
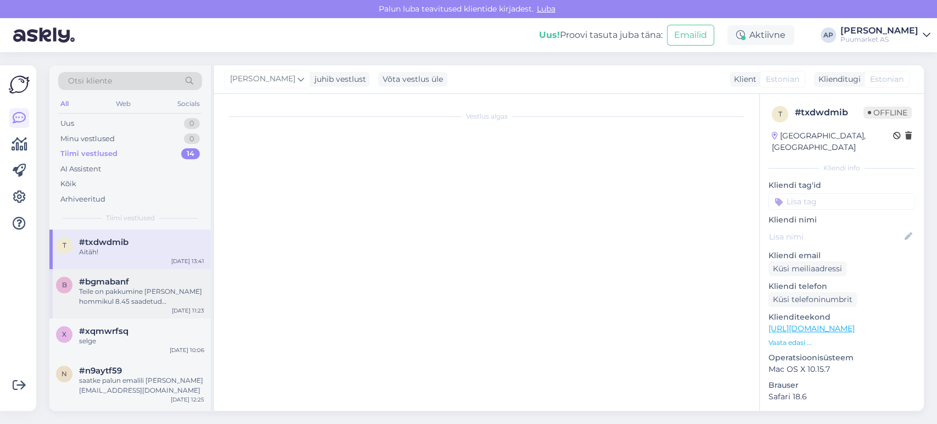
scroll to position [280, 0]
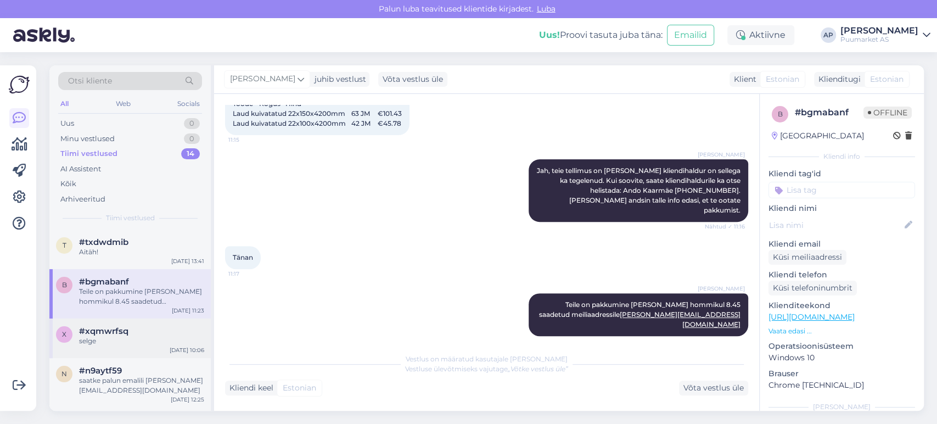
click at [132, 328] on div "#xqmwrfsq" at bounding box center [141, 331] width 125 height 10
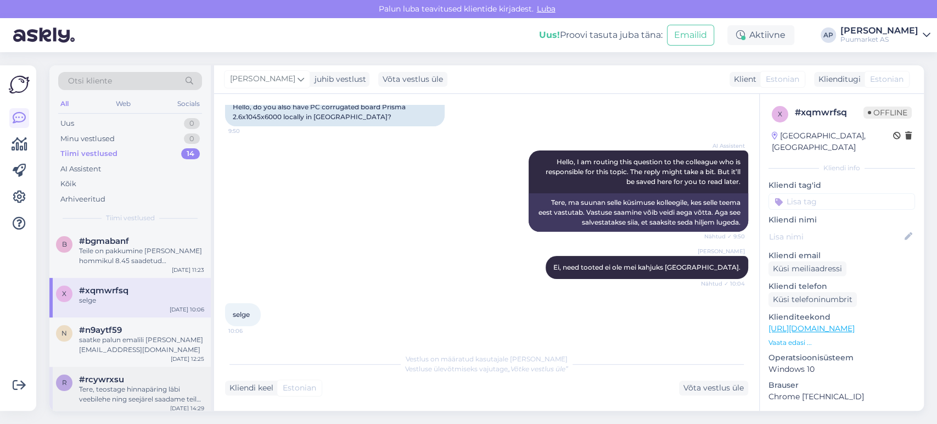
scroll to position [61, 0]
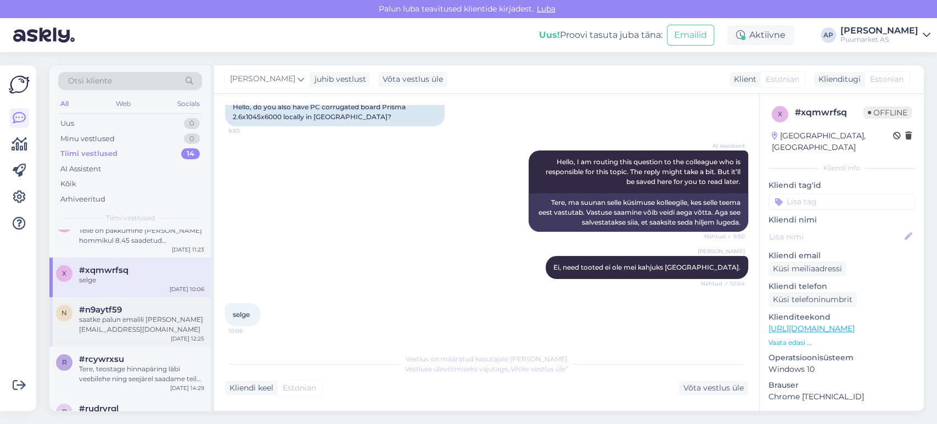
click at [136, 333] on div "saatke palun emalili [PERSON_NAME] [EMAIL_ADDRESS][DOMAIN_NAME]" at bounding box center [141, 324] width 125 height 20
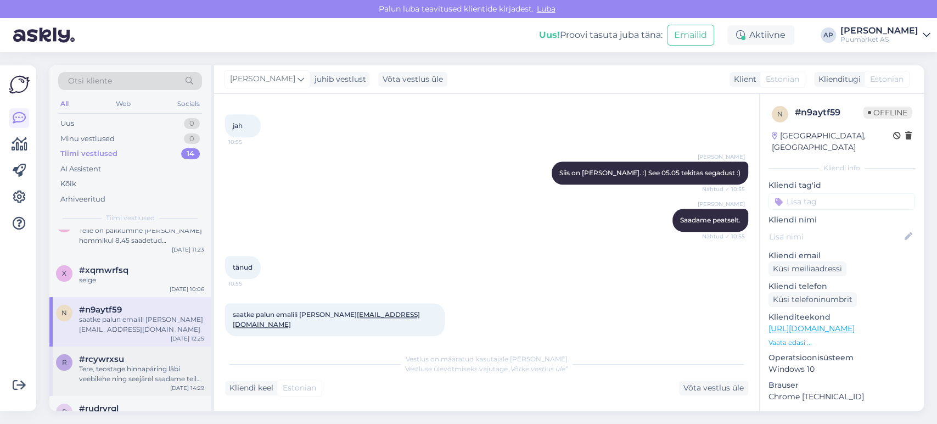
click at [138, 374] on div "Tere, teostage hinnapäring läbi veebilehe ning seejärel saadame teile hinnapakk…" at bounding box center [141, 374] width 125 height 20
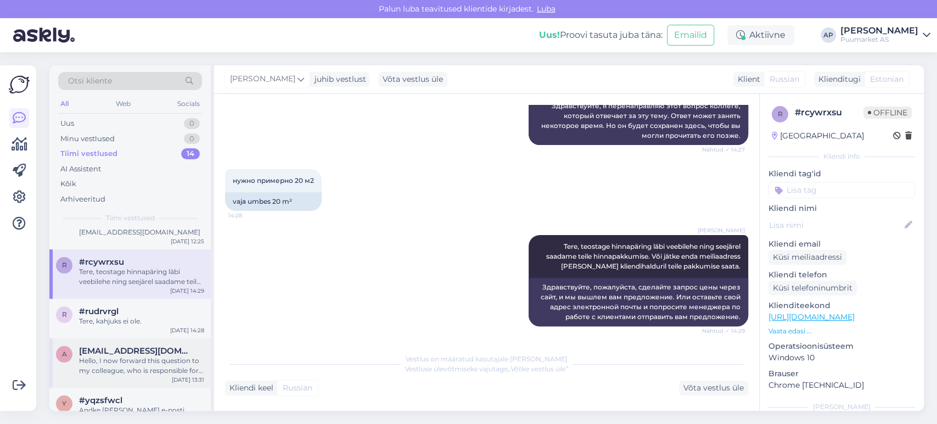
scroll to position [183, 0]
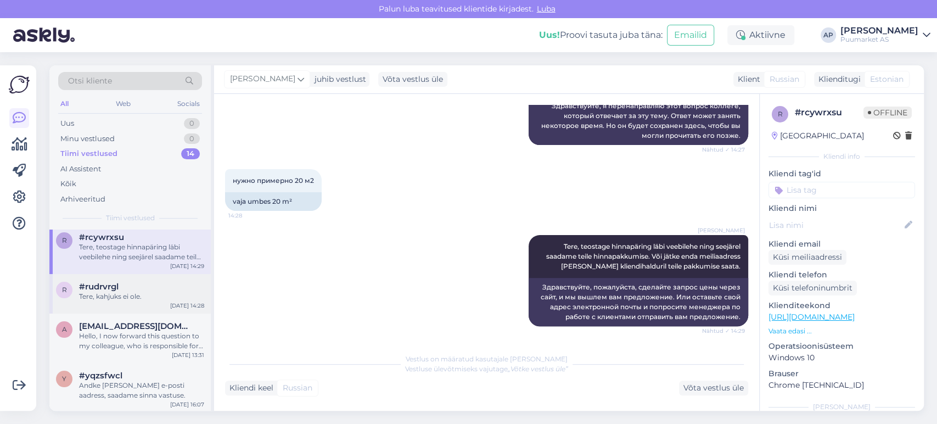
click at [159, 298] on div "Tere, kahjuks ei ole." at bounding box center [141, 296] width 125 height 10
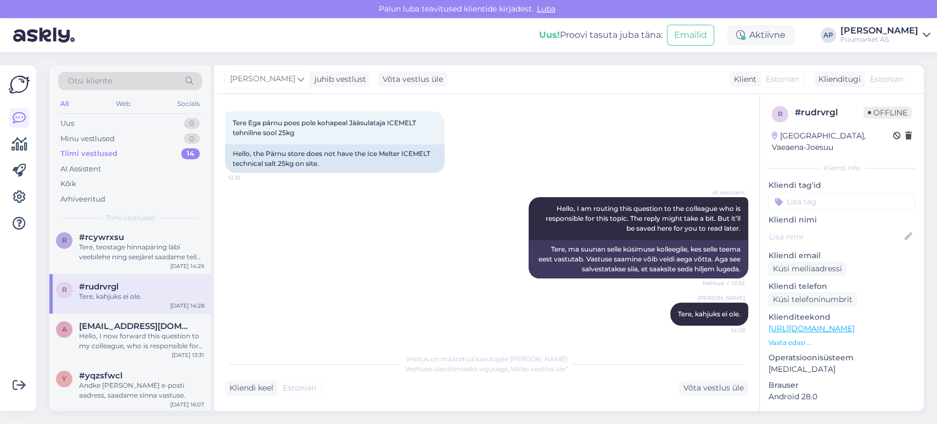
scroll to position [51, 0]
click at [144, 331] on div "Hello, I now forward this question to my colleague, who is responsible for this…" at bounding box center [141, 341] width 125 height 20
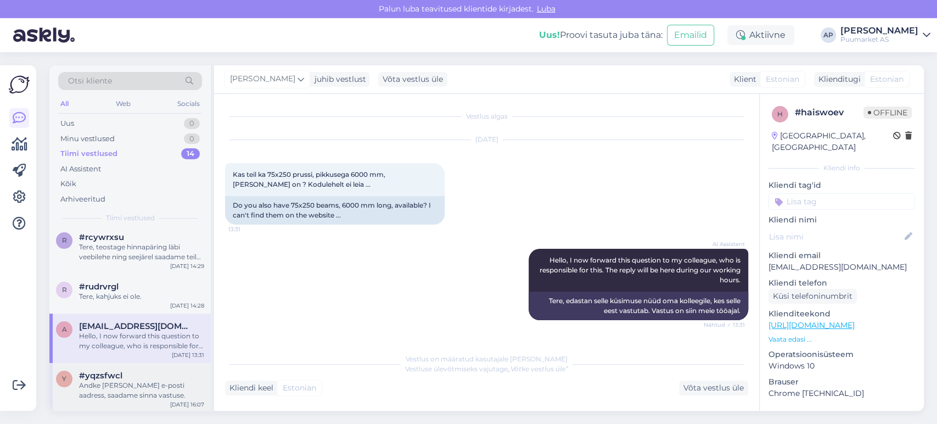
click at [150, 370] on div "#yqzsfwcl" at bounding box center [141, 375] width 125 height 10
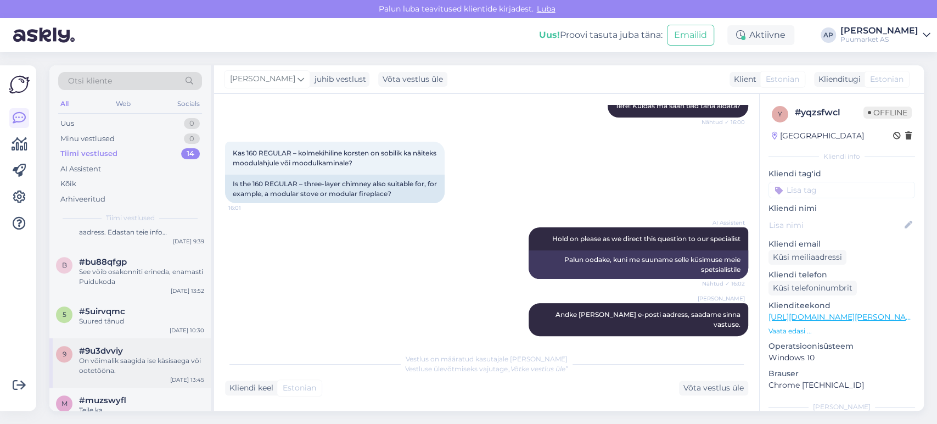
scroll to position [451, 0]
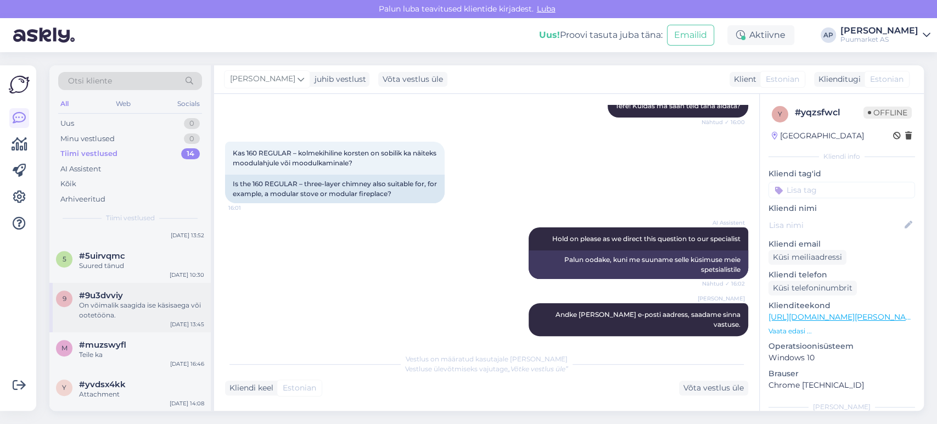
click at [155, 285] on div "9 #9u3dvviy On võimalik saagida ise käsisaega või ootetööna. [DATE] 13:45" at bounding box center [129, 307] width 161 height 49
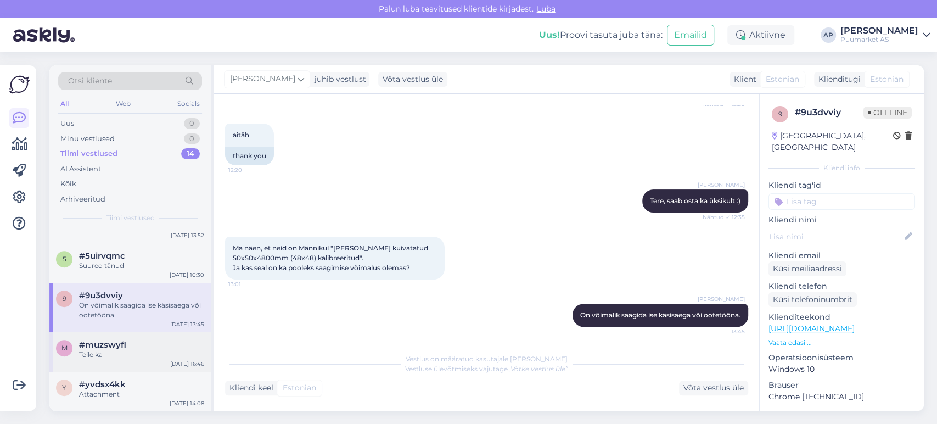
click at [128, 338] on div "m #muzswyfl Teile ka [DATE] 16:46" at bounding box center [129, 352] width 161 height 40
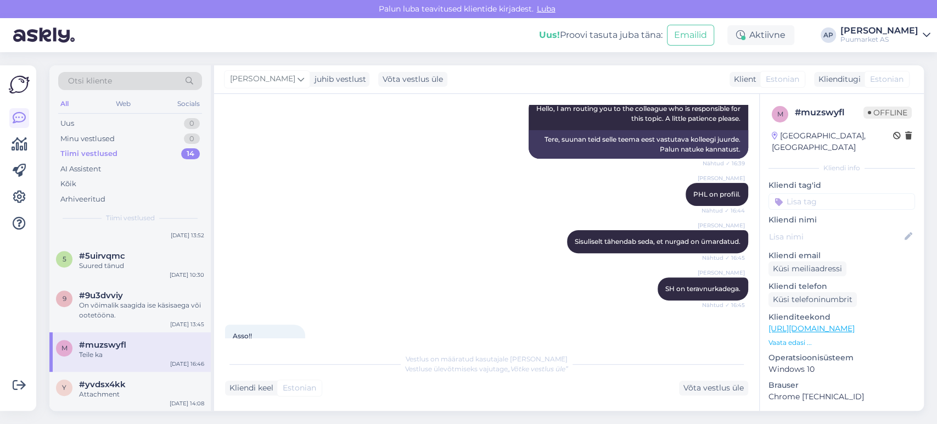
scroll to position [336, 0]
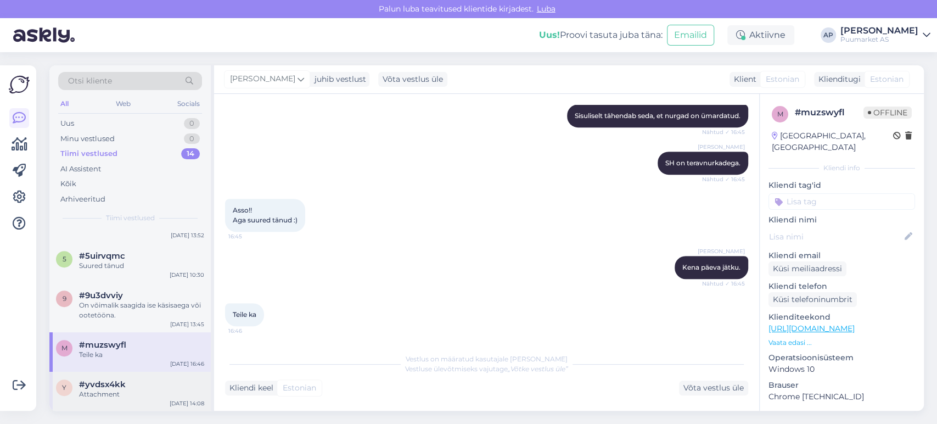
click at [127, 375] on div "y #yvdsx4kk Attachment [DATE] 14:08" at bounding box center [129, 392] width 161 height 40
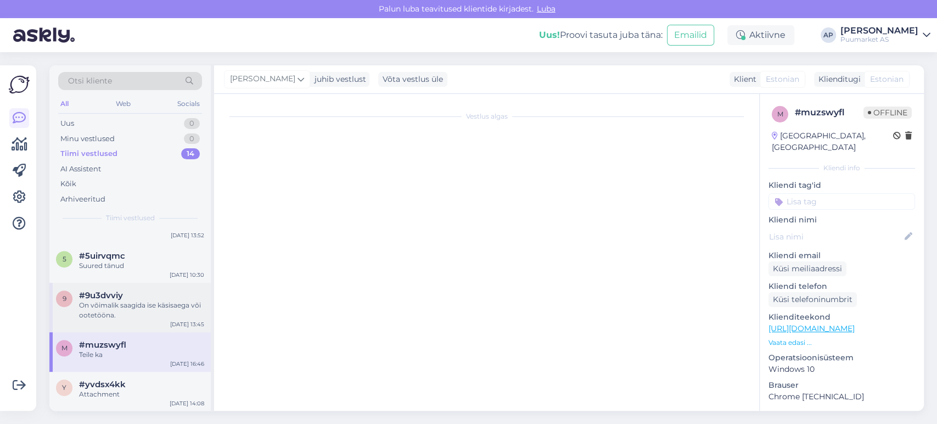
scroll to position [364, 0]
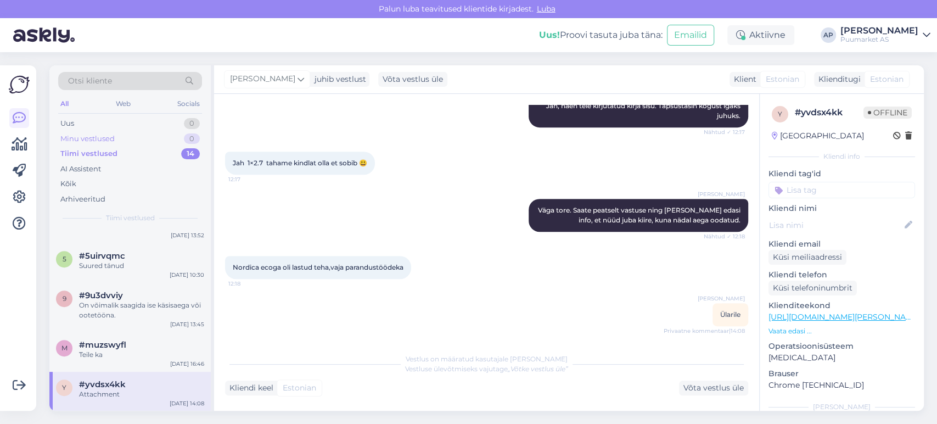
click at [113, 133] on div "Minu vestlused" at bounding box center [87, 138] width 54 height 11
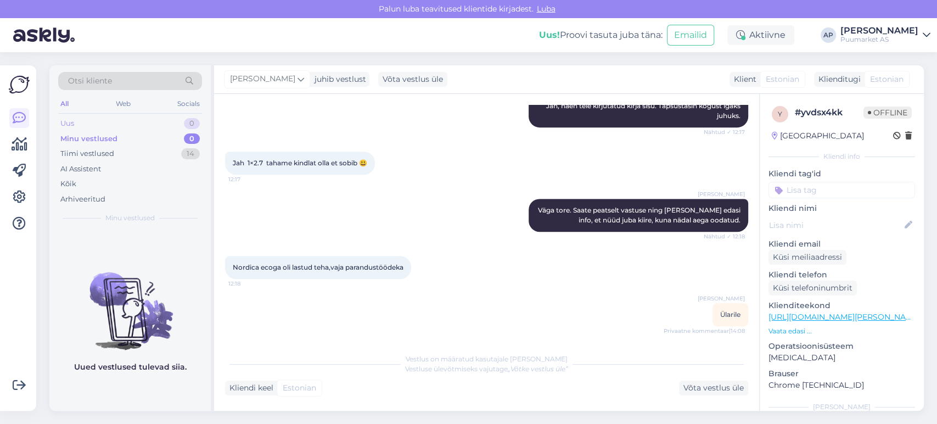
click at [127, 120] on div "Uus 0" at bounding box center [130, 123] width 144 height 15
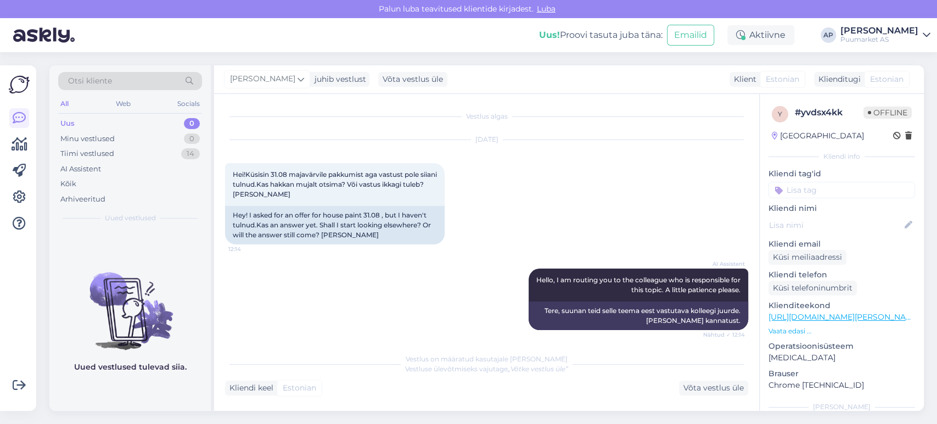
scroll to position [364, 0]
